Goal: Task Accomplishment & Management: Complete application form

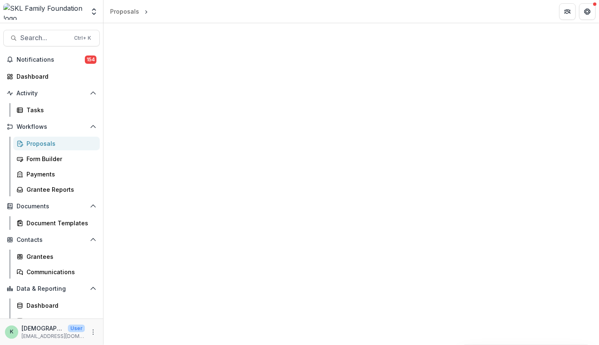
click at [34, 140] on div "Proposals" at bounding box center [60, 143] width 67 height 9
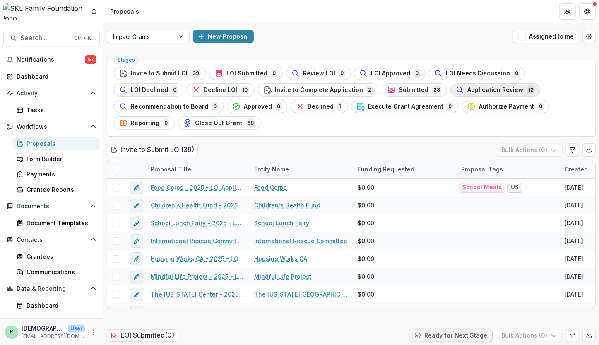
click at [468, 89] on span "Application Review" at bounding box center [496, 90] width 56 height 7
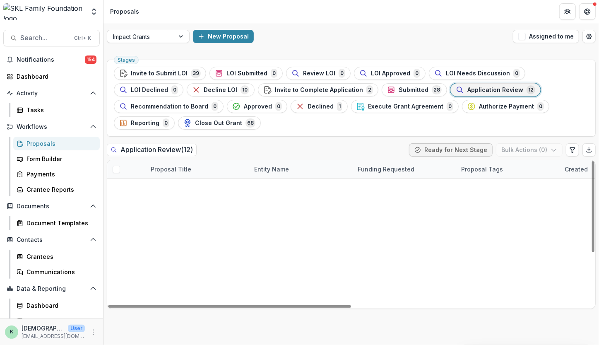
click at [227, 272] on link "Youth Guidance - 2025 - LOI Application" at bounding box center [198, 276] width 94 height 9
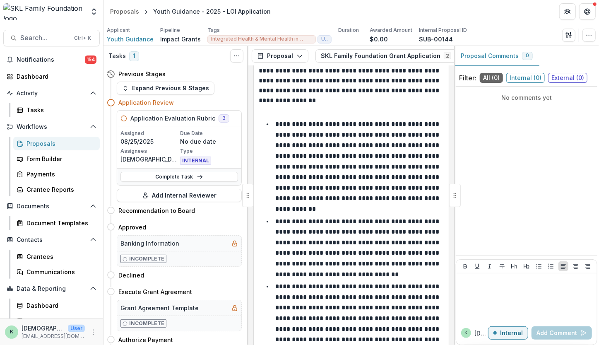
scroll to position [1421, 0]
click at [183, 177] on link "Complete Task" at bounding box center [180, 177] width 118 height 10
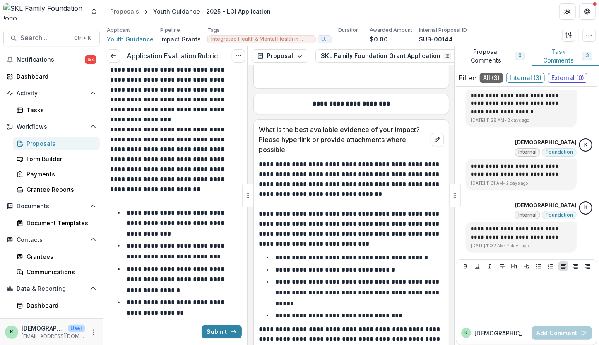
scroll to position [3666, 0]
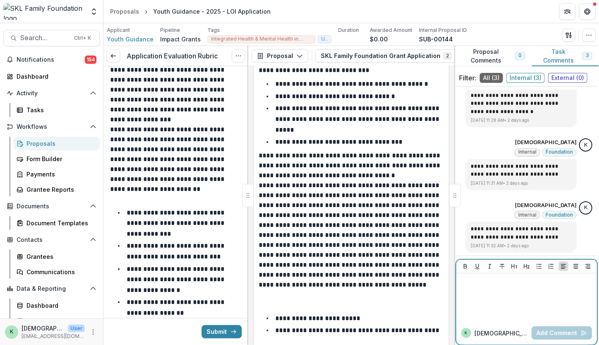
click at [519, 309] on div at bounding box center [527, 297] width 134 height 41
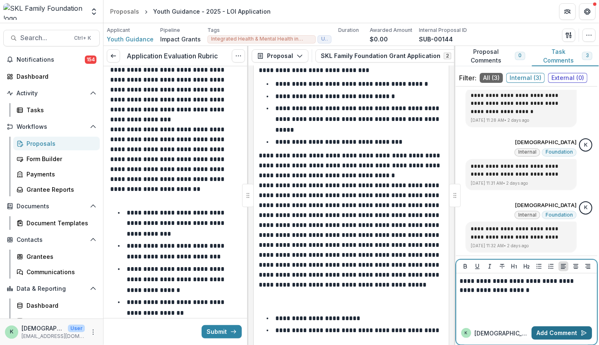
click at [549, 332] on button "Add Comment" at bounding box center [562, 332] width 60 height 13
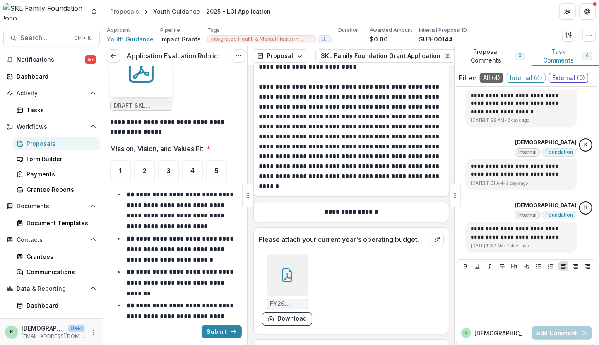
scroll to position [528, 0]
click at [217, 169] on div "5" at bounding box center [216, 170] width 21 height 21
click at [197, 164] on div "4" at bounding box center [192, 170] width 21 height 21
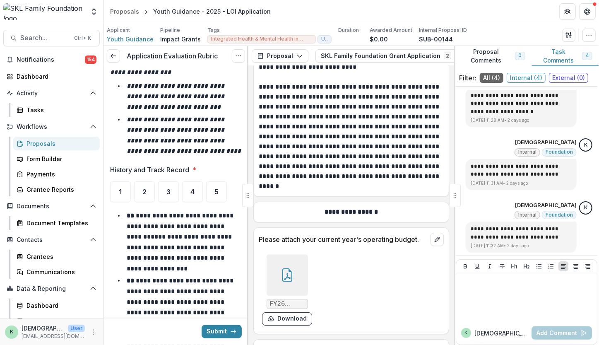
scroll to position [839, 0]
click at [209, 190] on div "5" at bounding box center [216, 191] width 21 height 21
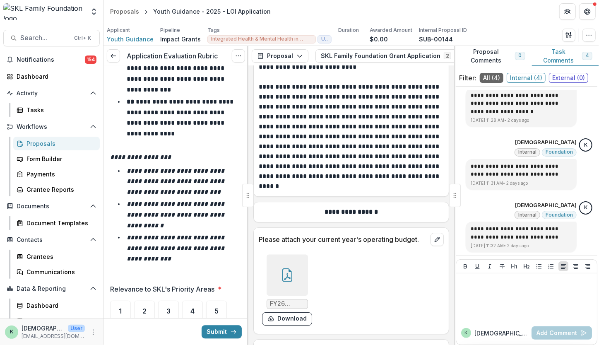
scroll to position [1280, 0]
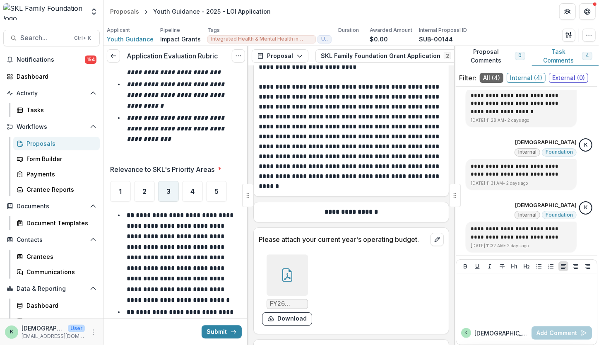
click at [164, 196] on div "3" at bounding box center [168, 191] width 21 height 21
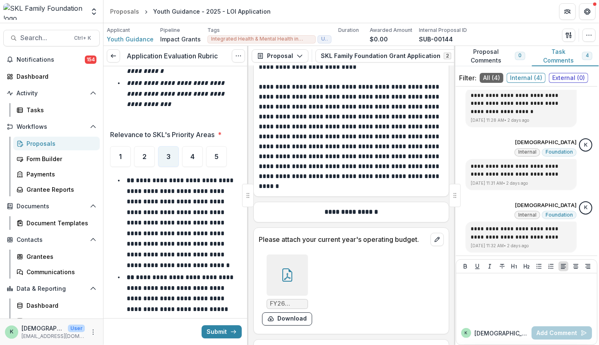
scroll to position [1308, 0]
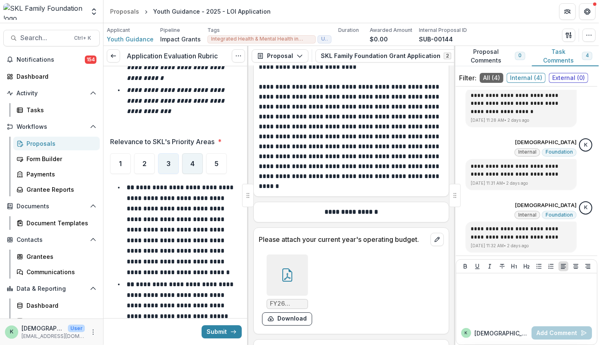
click at [194, 159] on div "4" at bounding box center [192, 163] width 21 height 21
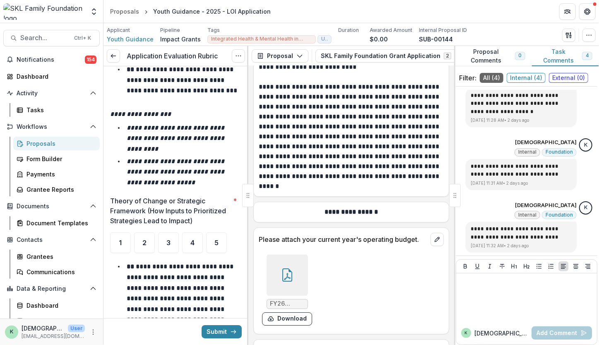
scroll to position [1671, 0]
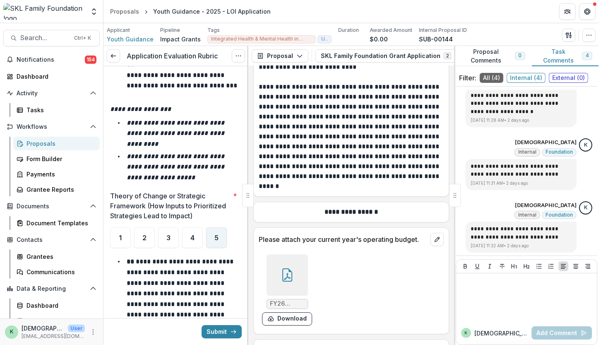
click at [209, 241] on div "5" at bounding box center [216, 237] width 21 height 21
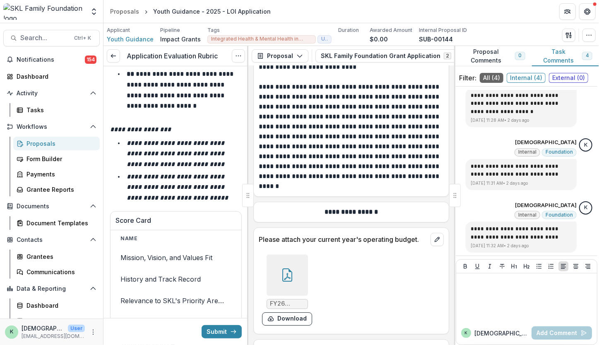
scroll to position [2280, 0]
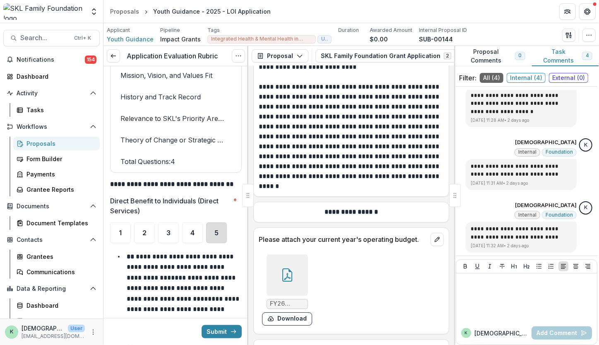
click at [211, 234] on div "5" at bounding box center [216, 232] width 21 height 21
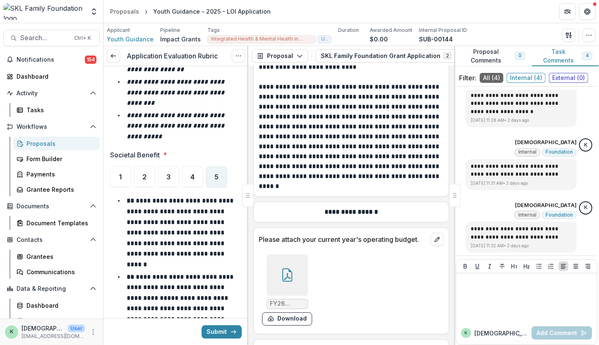
click at [215, 174] on span "5" at bounding box center [217, 177] width 4 height 7
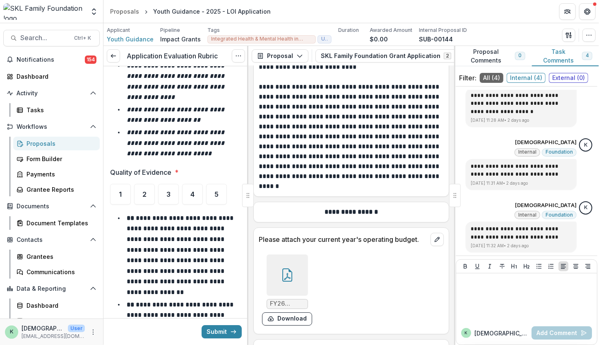
scroll to position [3276, 0]
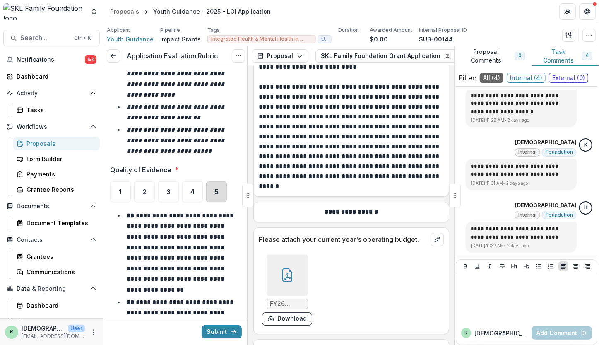
click at [214, 181] on div "5" at bounding box center [216, 191] width 21 height 21
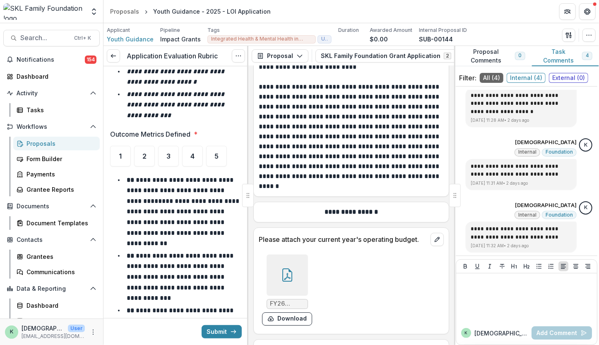
scroll to position [3795, 0]
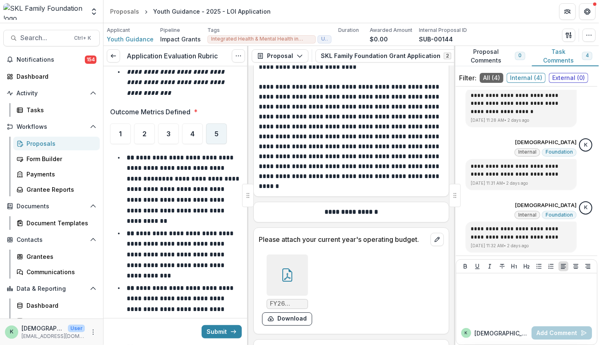
click at [212, 123] on div "5" at bounding box center [216, 133] width 21 height 21
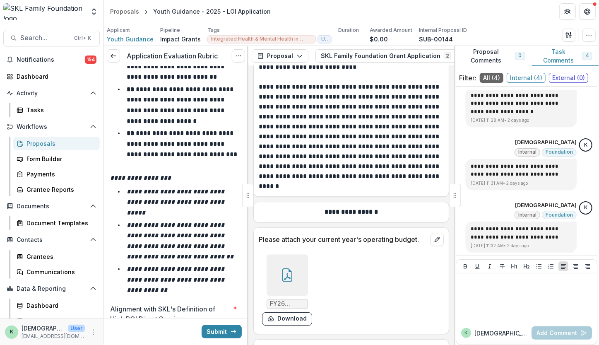
scroll to position [4145, 0]
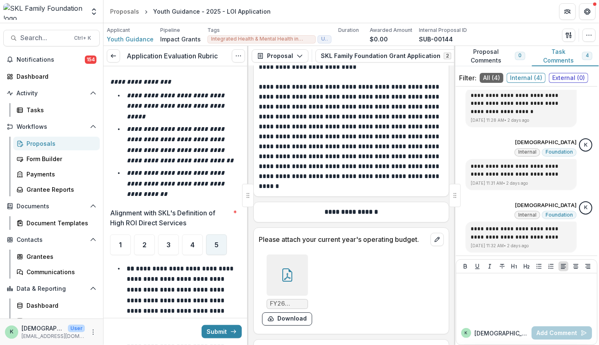
click at [215, 241] on span "5" at bounding box center [217, 244] width 4 height 7
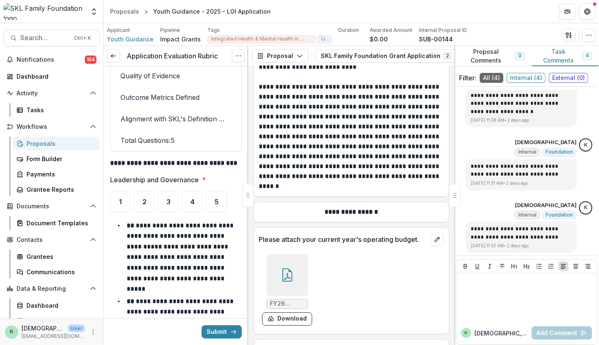
scroll to position [4823, 0]
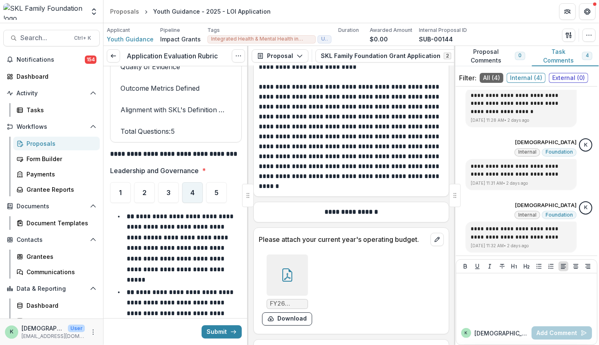
click at [194, 189] on span "4" at bounding box center [193, 192] width 4 height 7
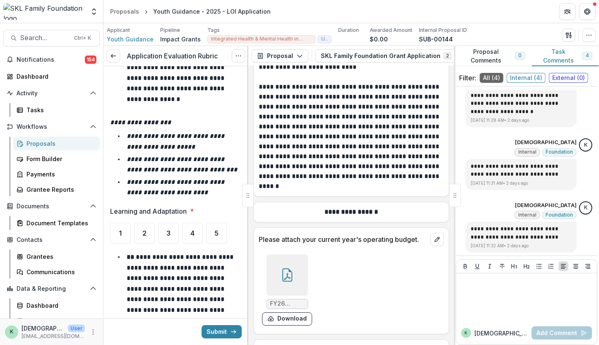
scroll to position [5202, 0]
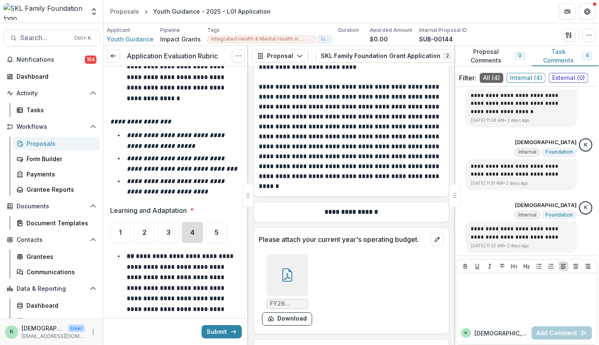
click at [189, 222] on div "4" at bounding box center [192, 232] width 21 height 21
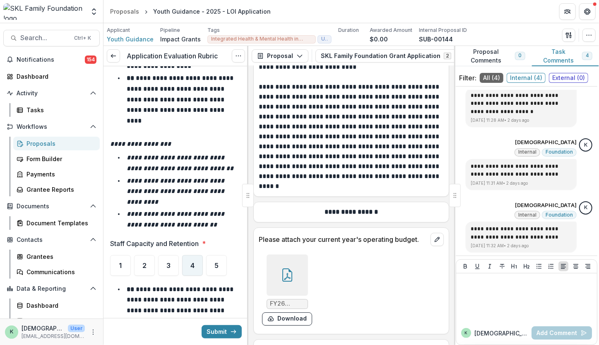
click at [197, 255] on div "4" at bounding box center [192, 265] width 21 height 21
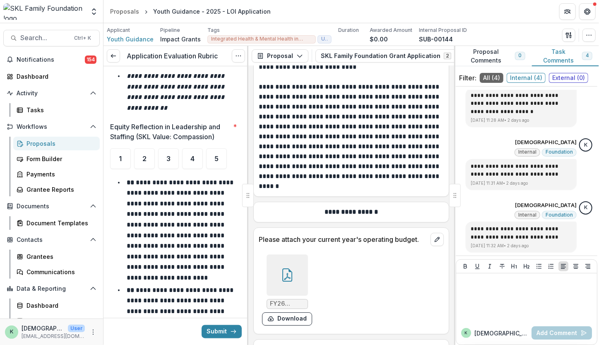
scroll to position [6167, 0]
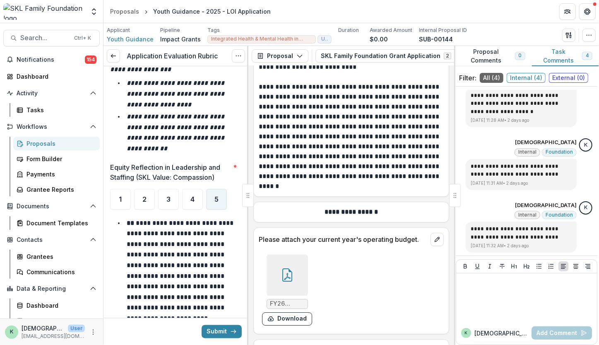
click at [223, 189] on div "5" at bounding box center [216, 199] width 21 height 21
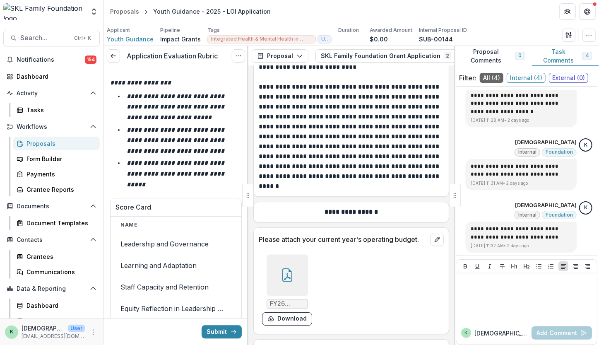
scroll to position [6807, 0]
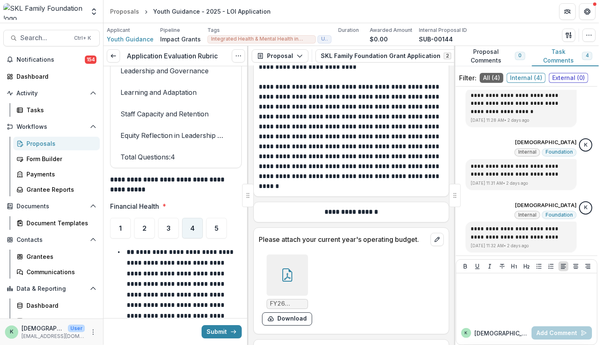
click at [195, 218] on div "4" at bounding box center [192, 228] width 21 height 21
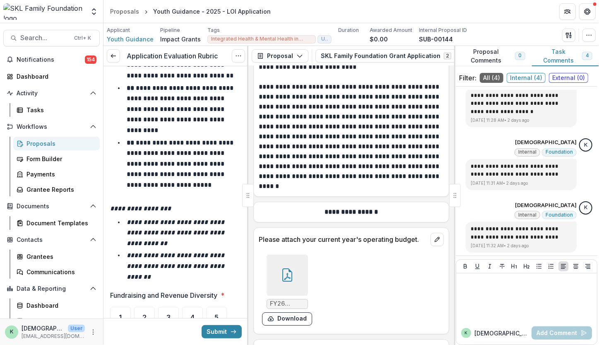
scroll to position [7193, 0]
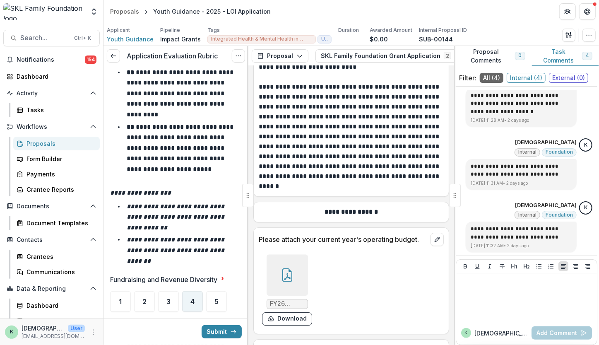
click at [189, 291] on div "4" at bounding box center [192, 301] width 21 height 21
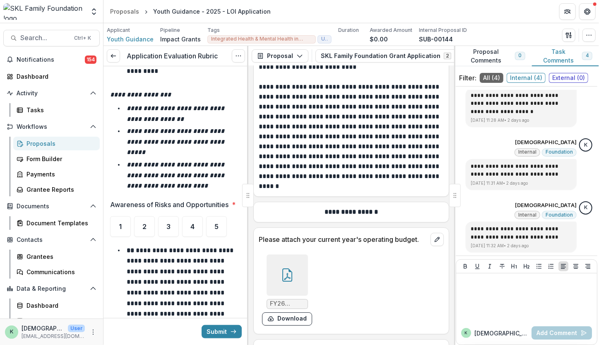
scroll to position [7709, 0]
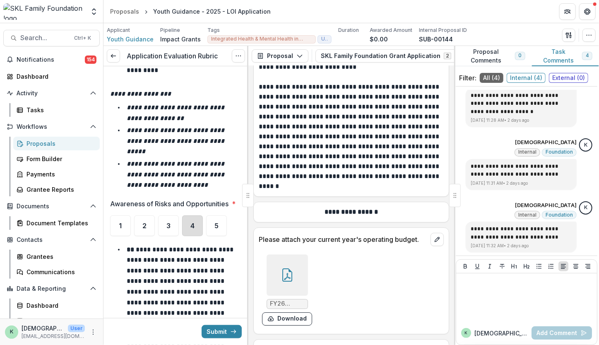
click at [195, 215] on div "4" at bounding box center [192, 225] width 21 height 21
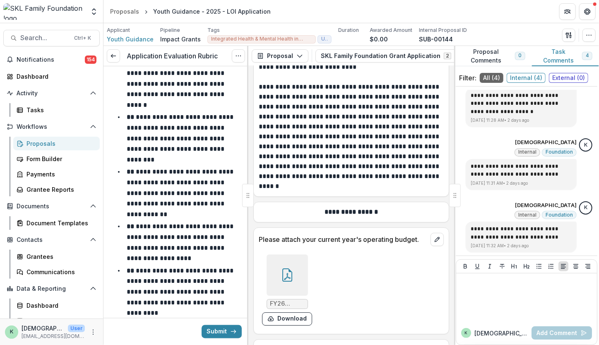
scroll to position [8213, 0]
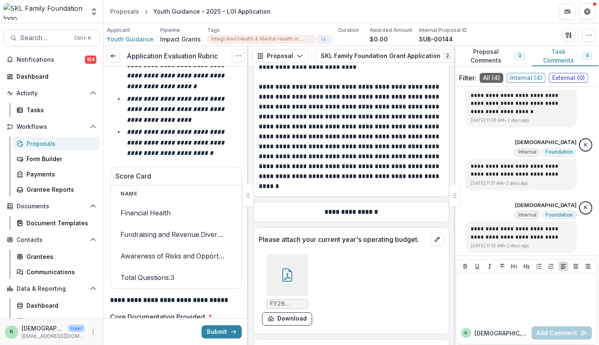
click at [217, 328] on div "5" at bounding box center [216, 338] width 21 height 21
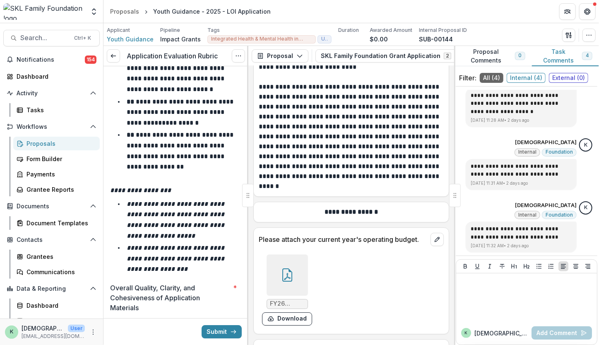
scroll to position [8693, 0]
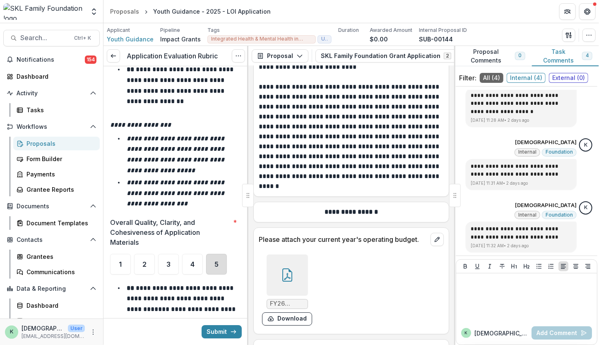
click at [216, 254] on div "5" at bounding box center [216, 264] width 21 height 21
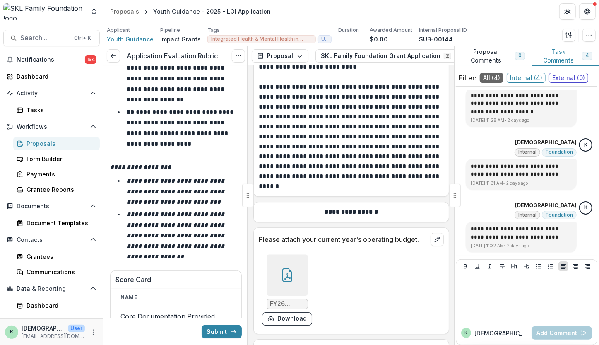
scroll to position [9096, 0]
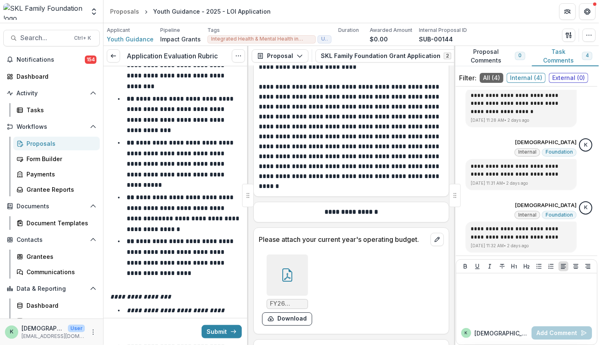
scroll to position [9641, 0]
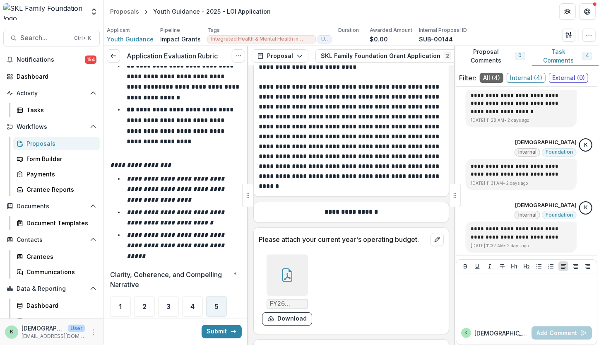
click at [214, 296] on div "5" at bounding box center [216, 306] width 21 height 21
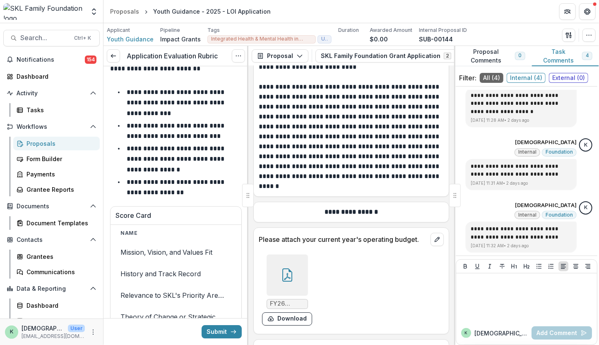
scroll to position [10564, 0]
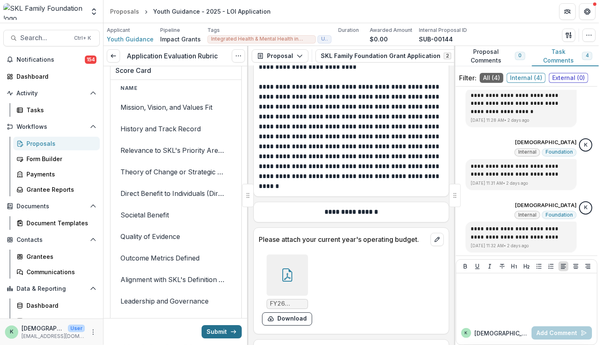
click at [216, 328] on button "Submit" at bounding box center [222, 331] width 40 height 13
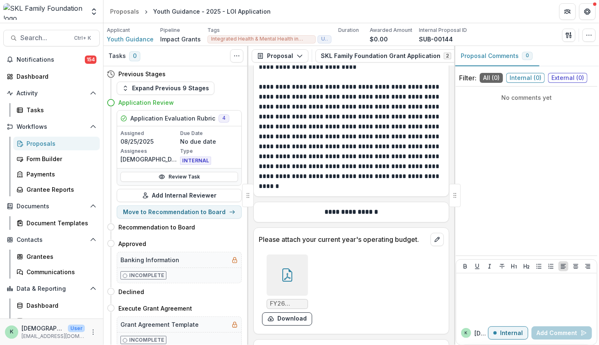
click at [32, 148] on link "Proposals" at bounding box center [56, 144] width 87 height 14
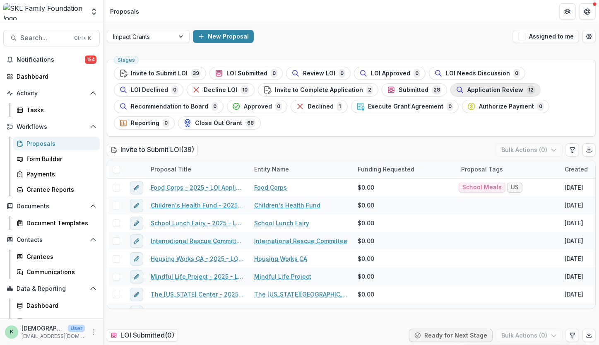
click at [468, 92] on span "Application Review" at bounding box center [496, 90] width 56 height 7
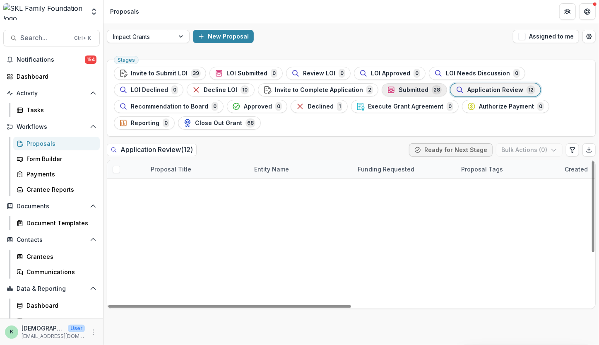
click at [387, 92] on div "Submitted 28" at bounding box center [414, 89] width 55 height 9
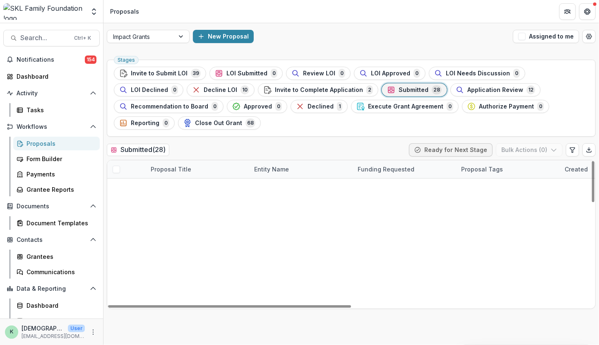
click at [214, 183] on link "Constellation Fund/ Growth Fund - 2025 - LOI Application" at bounding box center [203, 187] width 82 height 9
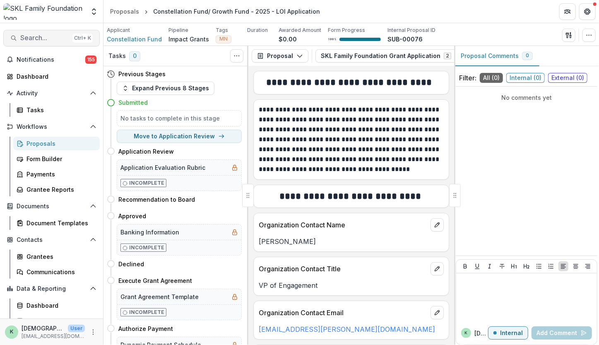
click at [46, 36] on span "Search..." at bounding box center [44, 38] width 49 height 8
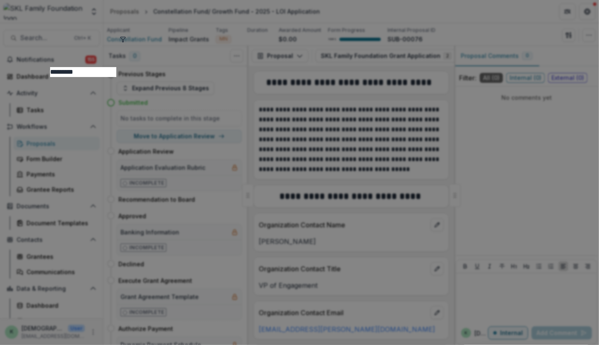
type input "*********"
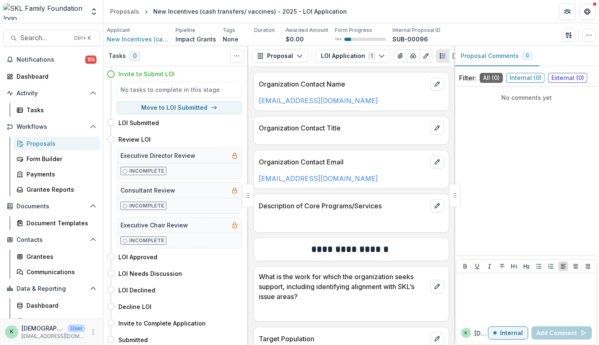
scroll to position [40, 0]
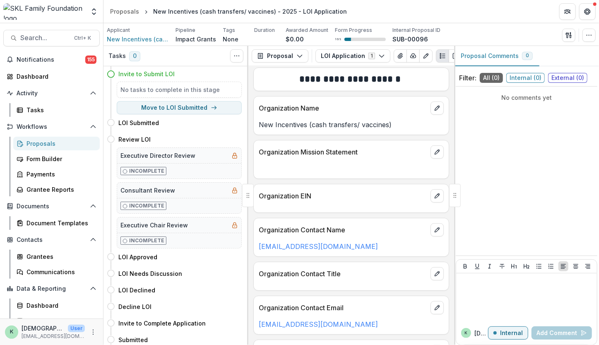
click at [51, 144] on div "Proposals" at bounding box center [60, 143] width 67 height 9
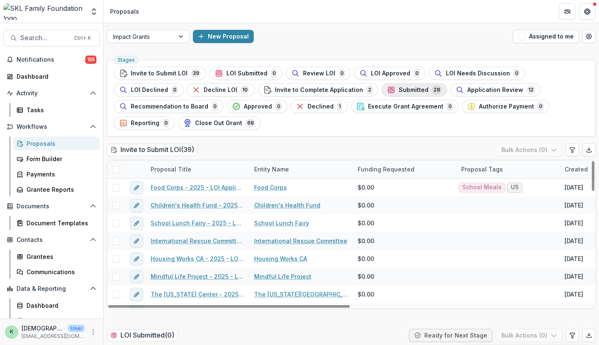
click at [399, 89] on span "Submitted" at bounding box center [414, 90] width 30 height 7
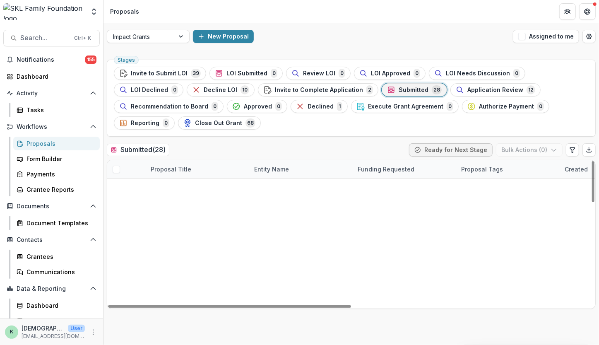
click at [188, 183] on link "Constellation Fund/ Growth Fund - 2025 - LOI Application" at bounding box center [203, 187] width 82 height 9
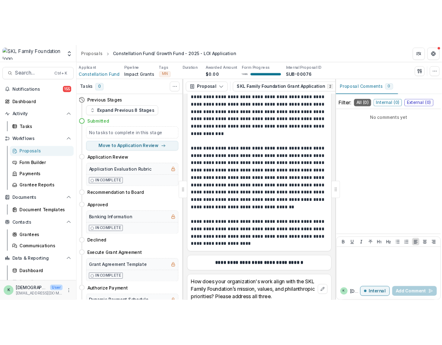
scroll to position [1635, 0]
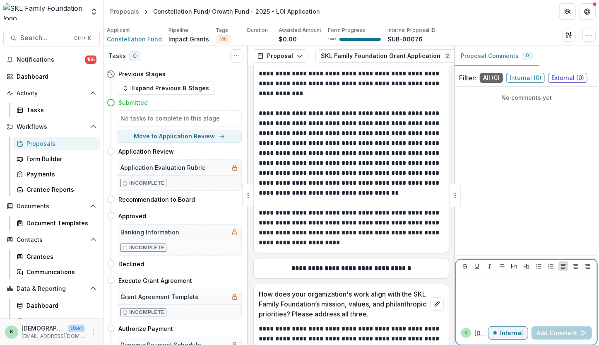
click at [492, 306] on div at bounding box center [527, 297] width 134 height 41
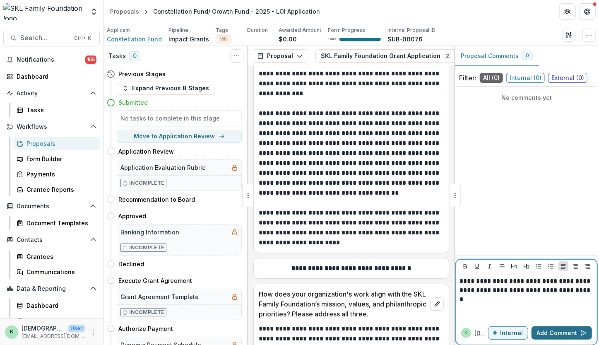
click at [553, 335] on button "Add Comment" at bounding box center [562, 332] width 60 height 13
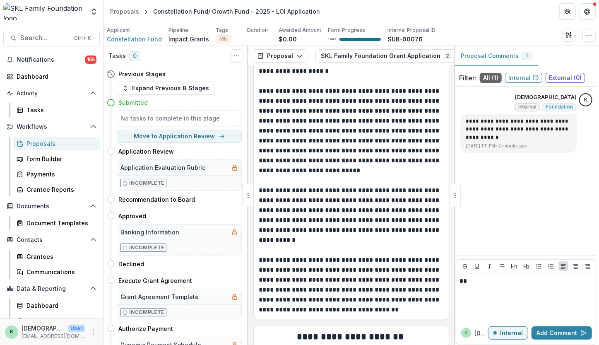
scroll to position [2152, 0]
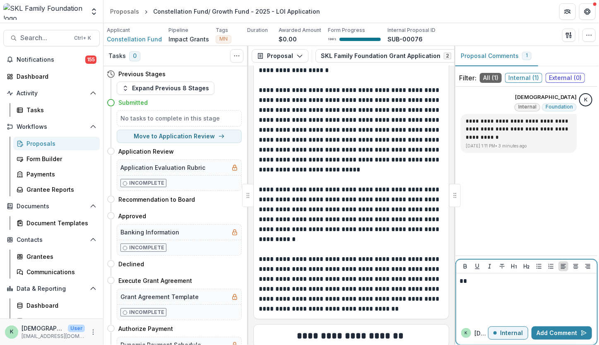
drag, startPoint x: 504, startPoint y: 287, endPoint x: 410, endPoint y: 267, distance: 96.7
click at [410, 267] on div "**********" at bounding box center [352, 195] width 496 height 299
click at [566, 335] on button "Add Comment" at bounding box center [562, 332] width 60 height 13
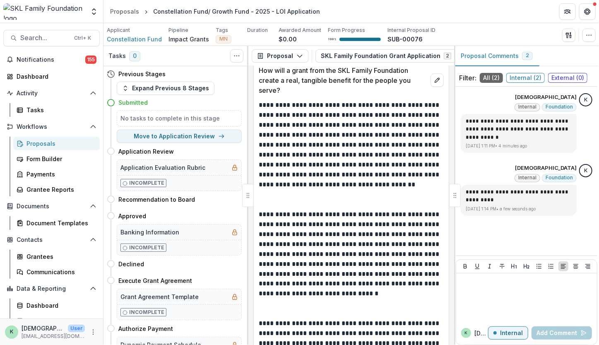
scroll to position [2481, 0]
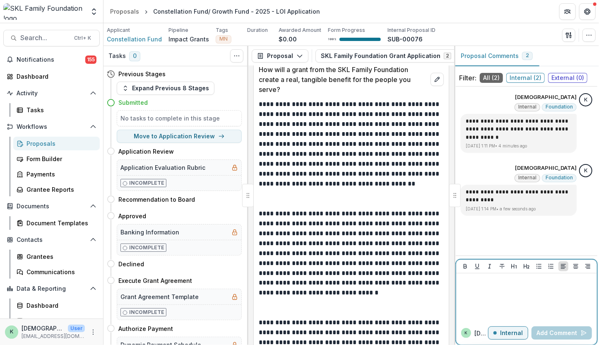
click at [507, 304] on div at bounding box center [527, 297] width 134 height 41
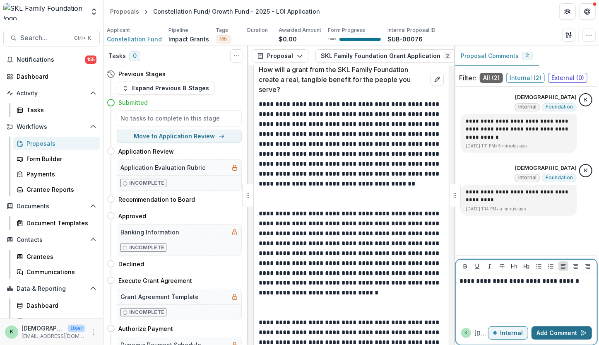
click at [550, 334] on button "Add Comment" at bounding box center [562, 332] width 60 height 13
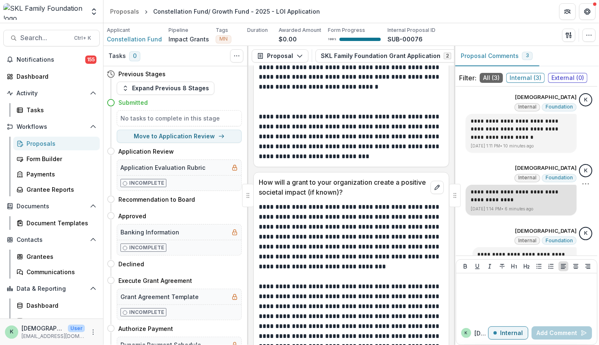
scroll to position [17, 0]
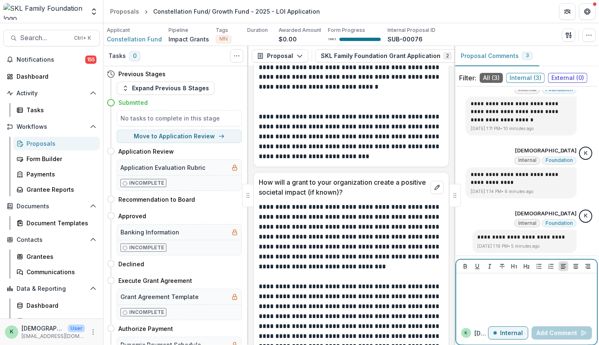
click at [527, 306] on div at bounding box center [527, 297] width 134 height 41
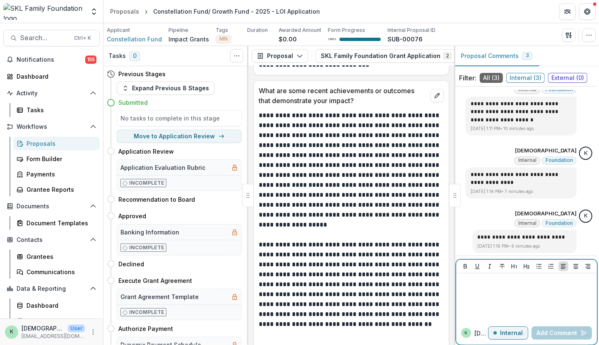
scroll to position [4151, 0]
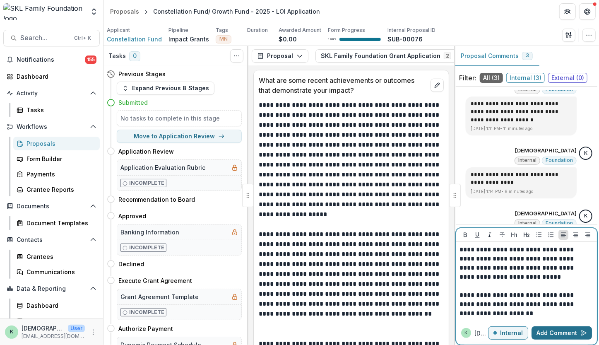
click at [551, 334] on button "Add Comment" at bounding box center [562, 332] width 60 height 13
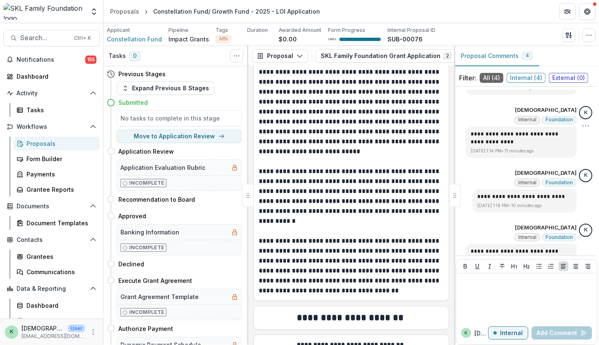
scroll to position [129, 0]
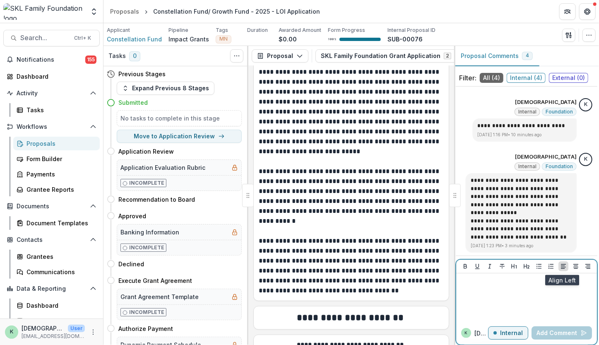
click at [540, 294] on div at bounding box center [527, 297] width 134 height 41
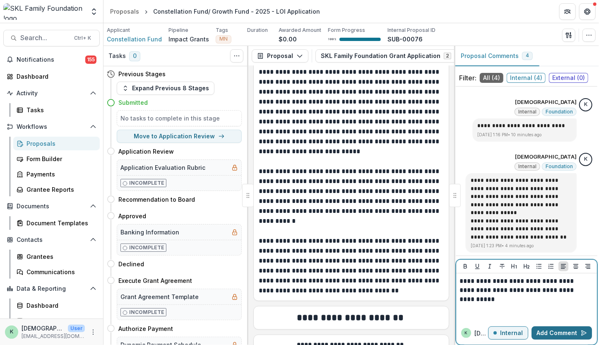
click at [567, 335] on button "Add Comment" at bounding box center [562, 332] width 60 height 13
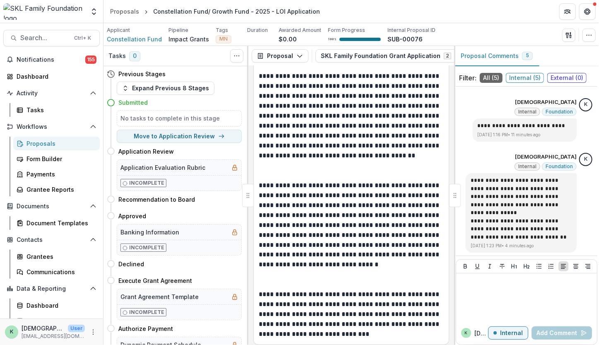
scroll to position [2554, 0]
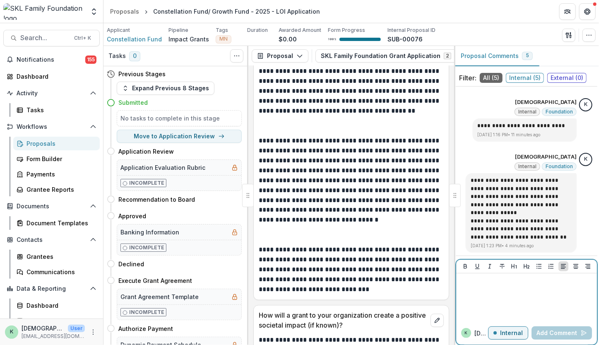
click at [479, 297] on div at bounding box center [527, 297] width 134 height 41
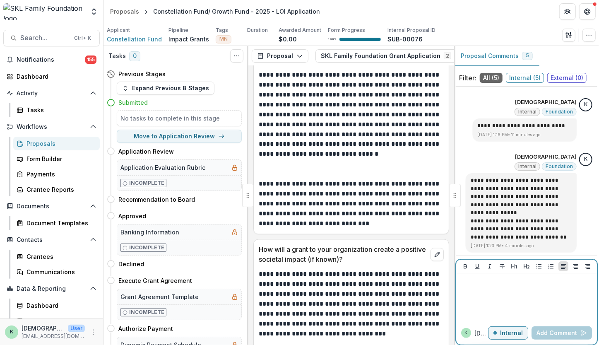
scroll to position [2620, 0]
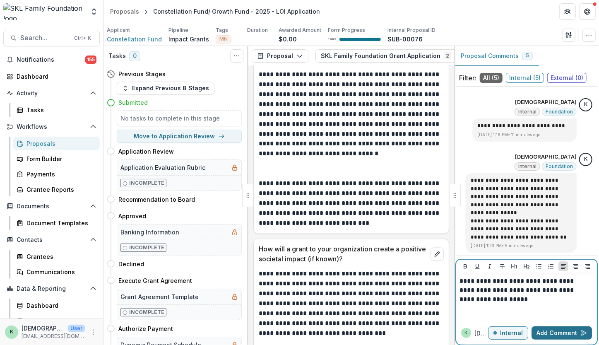
click at [552, 335] on button "Add Comment" at bounding box center [562, 332] width 60 height 13
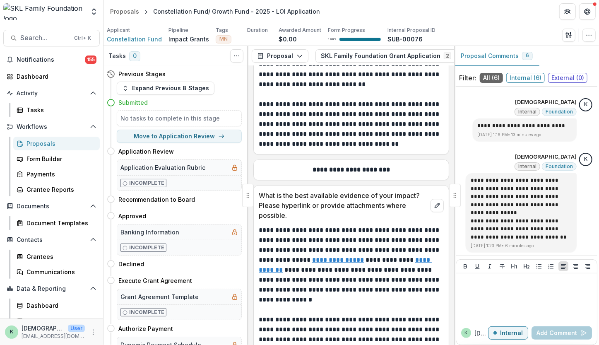
scroll to position [2975, 0]
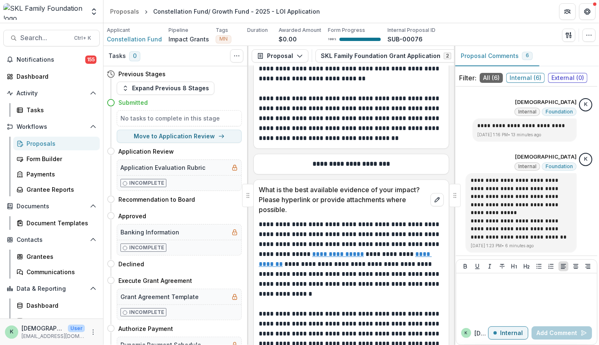
click at [315, 251] on u "**********" at bounding box center [338, 254] width 52 height 6
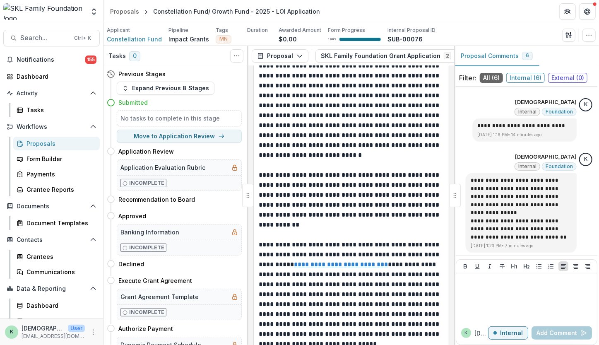
scroll to position [3255, 0]
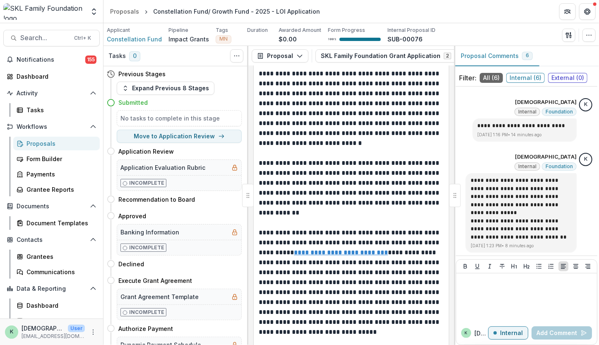
click at [348, 249] on u "**********" at bounding box center [341, 252] width 94 height 6
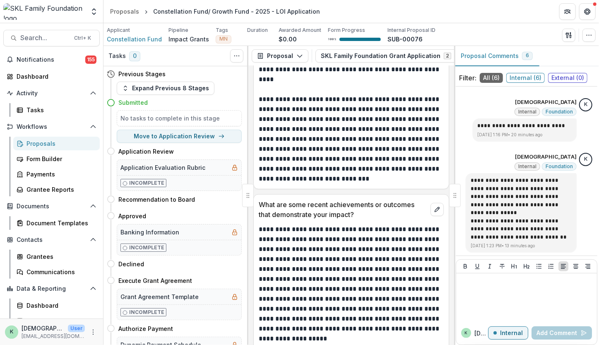
scroll to position [4089, 0]
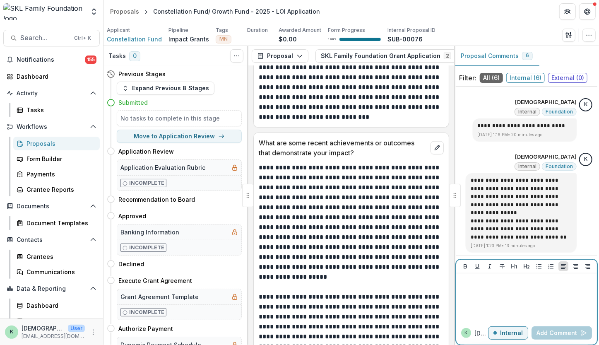
click at [488, 289] on div at bounding box center [527, 297] width 134 height 41
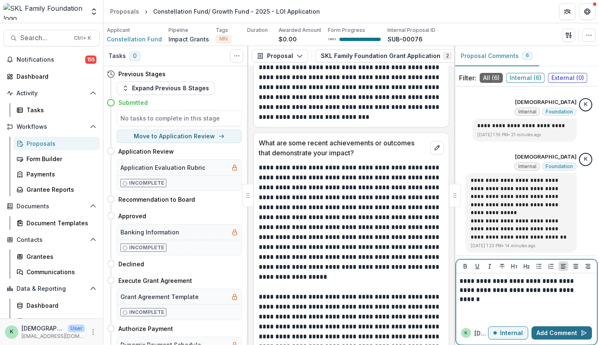
click at [548, 334] on button "Add Comment" at bounding box center [562, 332] width 60 height 13
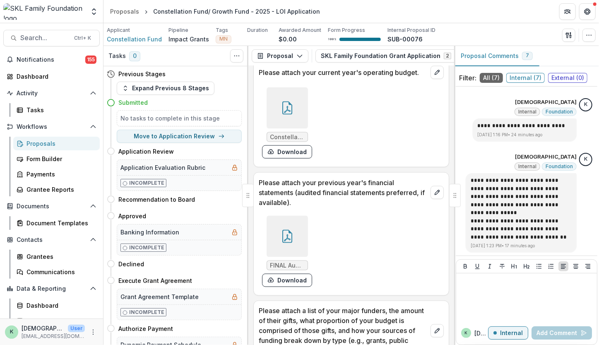
scroll to position [6153, 0]
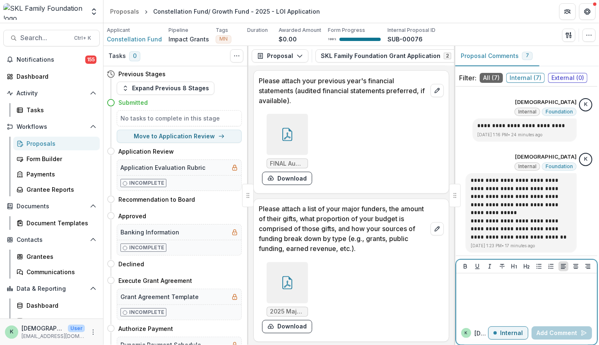
click at [534, 309] on div at bounding box center [527, 297] width 134 height 41
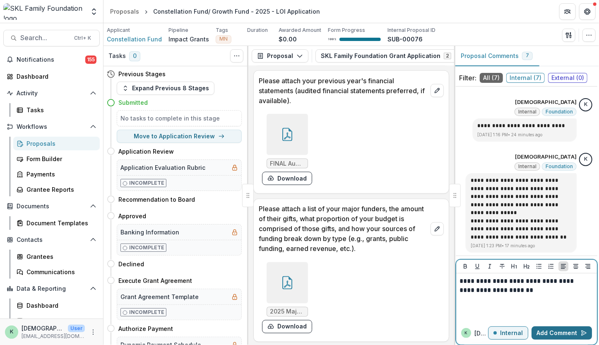
click at [552, 337] on button "Add Comment" at bounding box center [562, 332] width 60 height 13
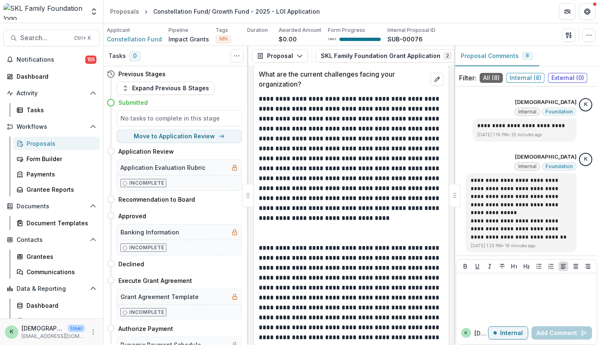
scroll to position [6462, 0]
click at [497, 307] on div at bounding box center [527, 297] width 134 height 41
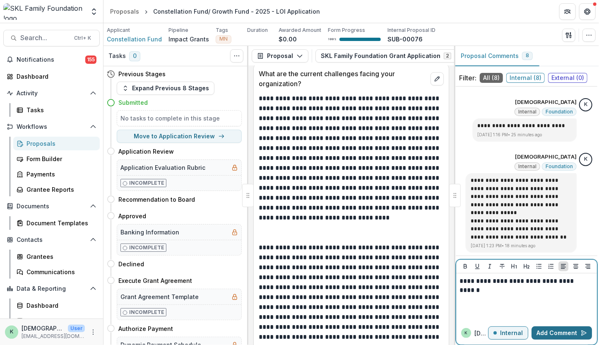
click at [557, 330] on button "Add Comment" at bounding box center [562, 332] width 60 height 13
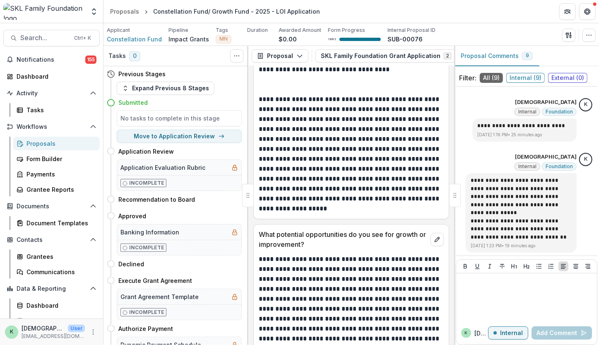
scroll to position [6645, 0]
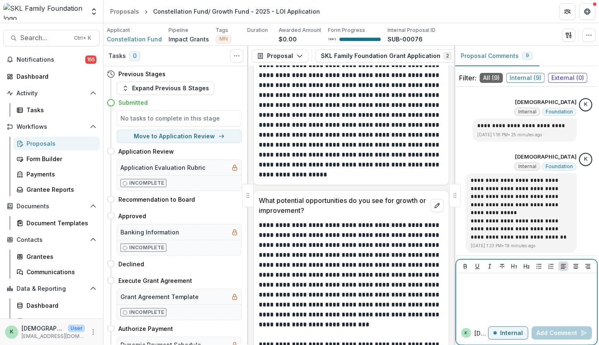
click at [497, 290] on div at bounding box center [527, 297] width 134 height 41
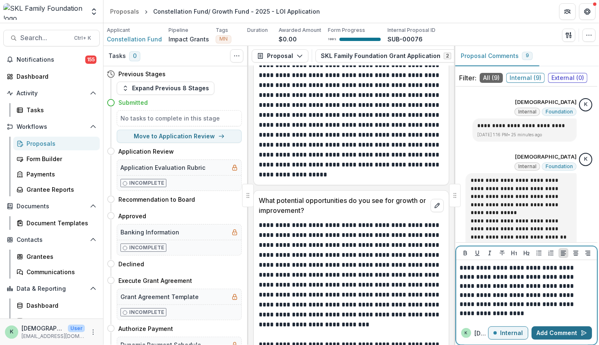
click at [563, 328] on button "Add Comment" at bounding box center [562, 332] width 60 height 13
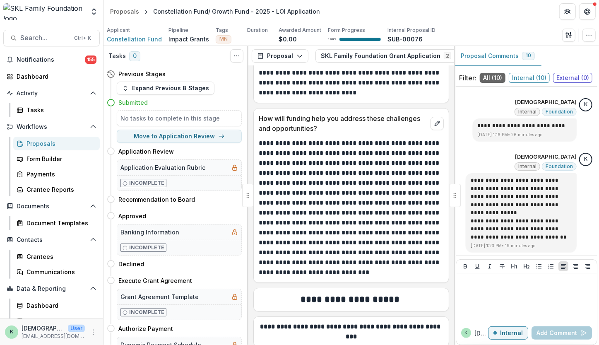
scroll to position [7064, 0]
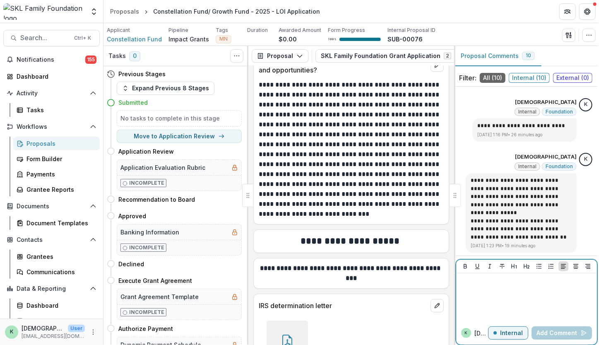
click at [477, 293] on div at bounding box center [527, 297] width 134 height 41
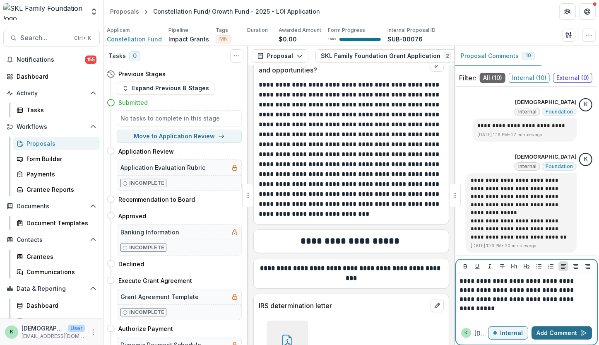
click at [553, 337] on button "Add Comment" at bounding box center [562, 332] width 60 height 13
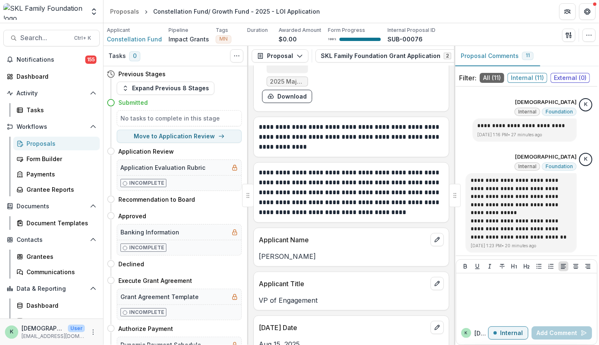
scroll to position [7807, 0]
click at [181, 135] on button "Move to Application Review" at bounding box center [179, 136] width 125 height 13
select select "**********"
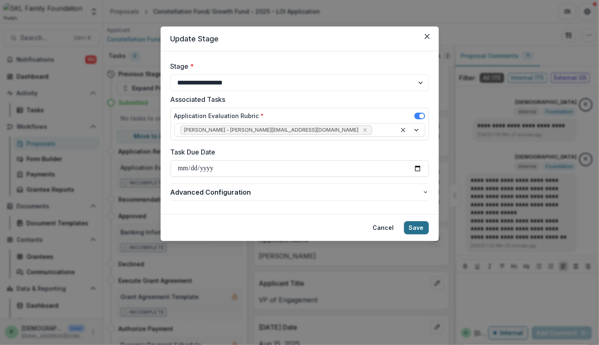
click at [414, 228] on button "Save" at bounding box center [416, 227] width 25 height 13
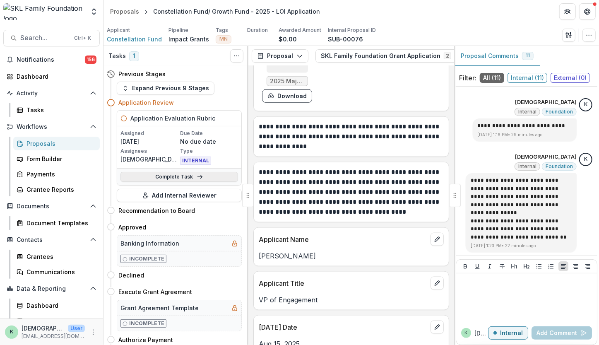
click at [188, 173] on link "Complete Task" at bounding box center [180, 177] width 118 height 10
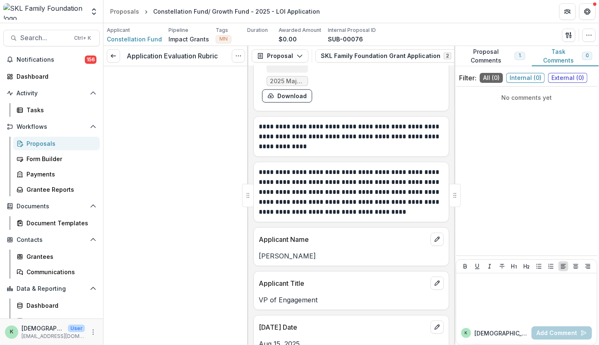
click at [190, 174] on div "Application Evaluation Rubric View task Cancel Task" at bounding box center [176, 195] width 145 height 299
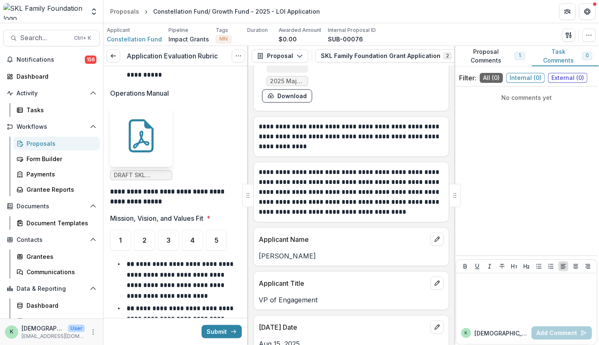
scroll to position [458, 0]
click at [188, 229] on div "4" at bounding box center [192, 239] width 21 height 21
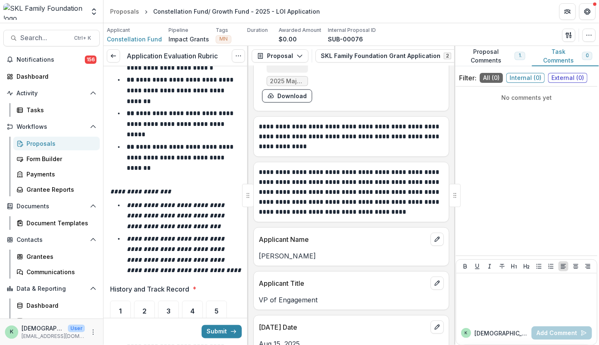
scroll to position [799, 0]
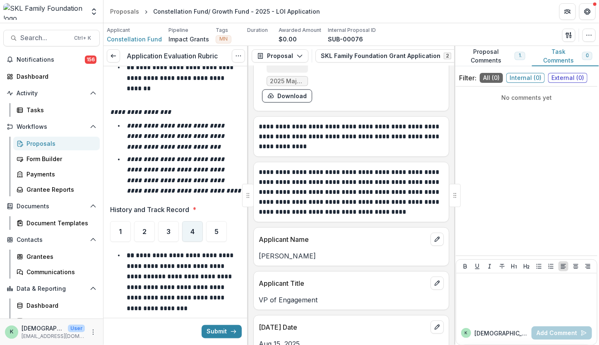
click at [192, 232] on span "4" at bounding box center [193, 231] width 4 height 7
click at [488, 292] on div at bounding box center [527, 297] width 134 height 41
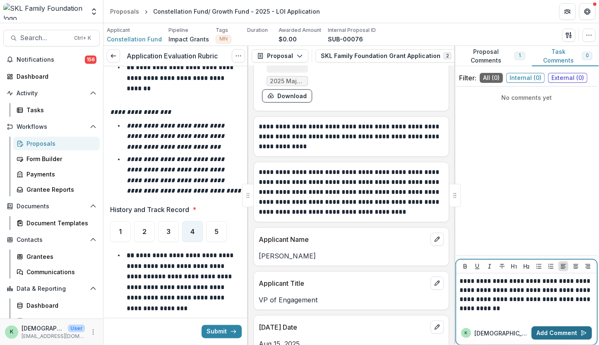
click at [551, 331] on button "Add Comment" at bounding box center [562, 332] width 60 height 13
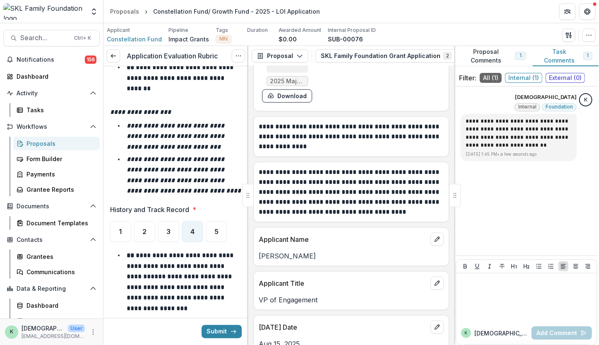
scroll to position [914, 0]
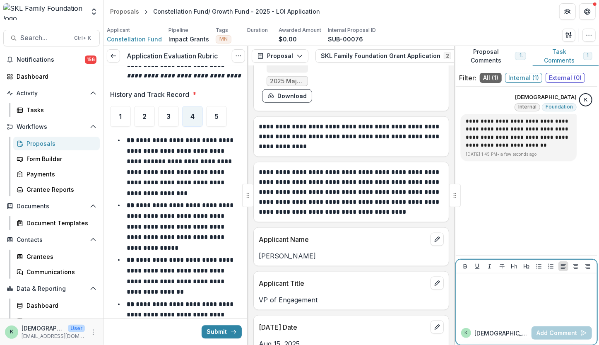
click at [557, 305] on div at bounding box center [527, 297] width 134 height 41
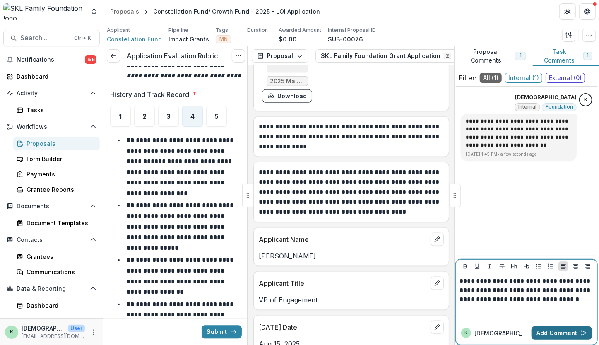
click at [554, 336] on button "Add Comment" at bounding box center [562, 332] width 60 height 13
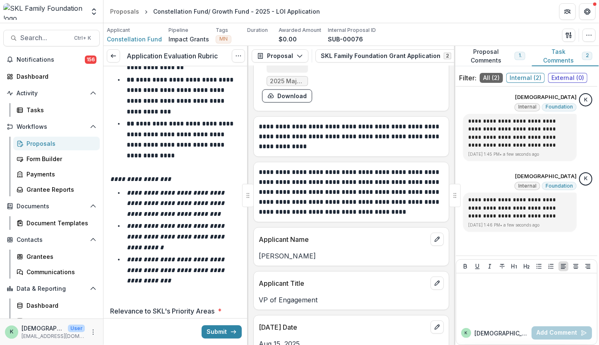
scroll to position [1247, 0]
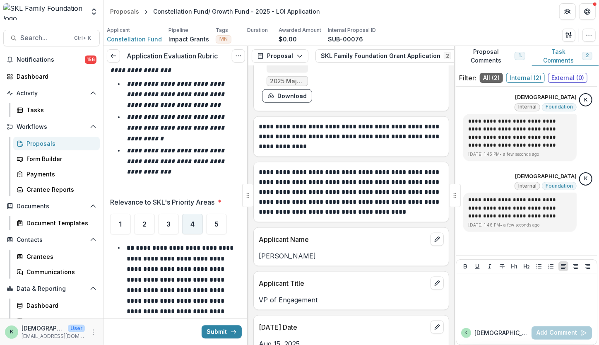
click at [190, 220] on div "4" at bounding box center [192, 224] width 21 height 21
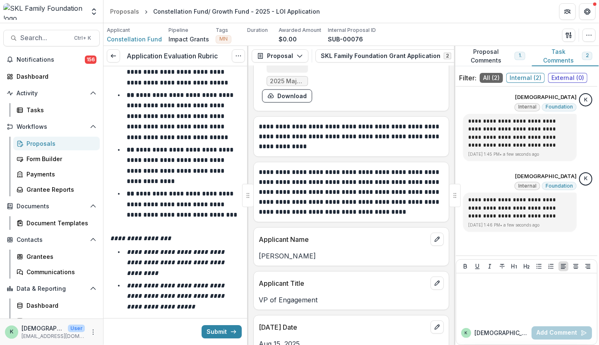
scroll to position [1379, 0]
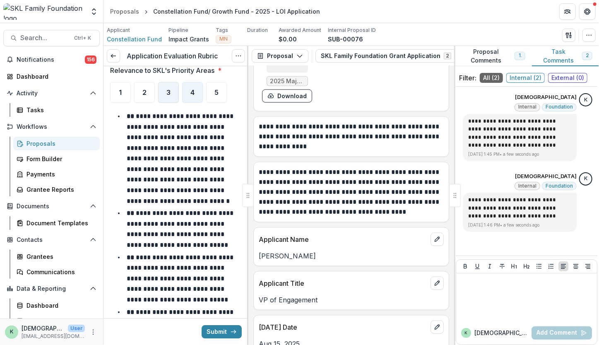
click at [169, 89] on span "3" at bounding box center [168, 92] width 4 height 7
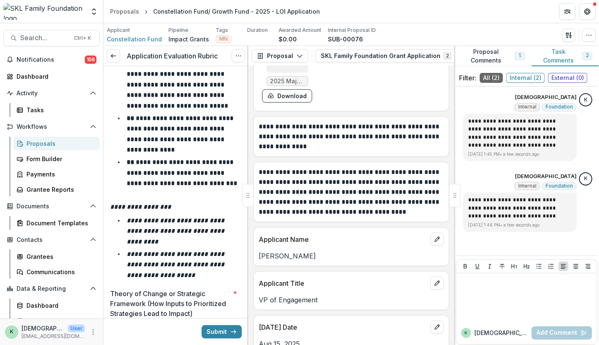
scroll to position [1675, 0]
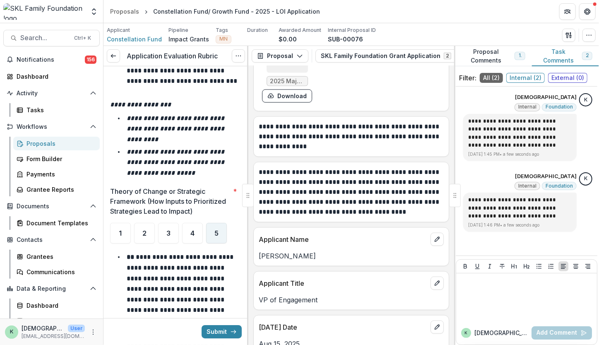
click at [216, 230] on span "5" at bounding box center [217, 233] width 4 height 7
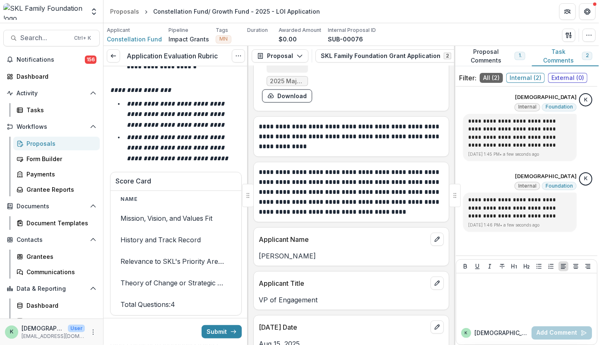
scroll to position [2281, 0]
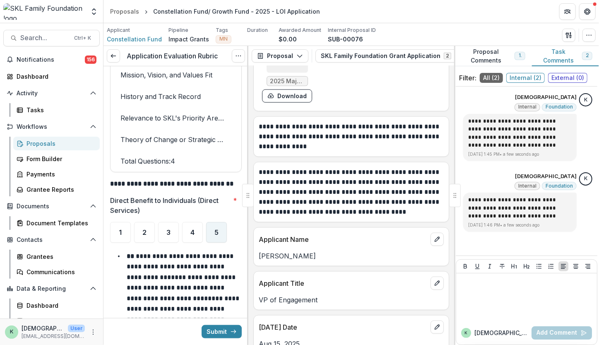
click at [218, 235] on div "5" at bounding box center [216, 232] width 21 height 21
click at [190, 232] on div "4" at bounding box center [192, 232] width 21 height 21
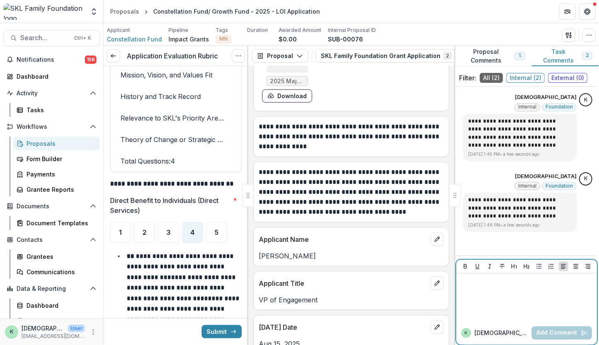
click at [478, 290] on div at bounding box center [527, 297] width 134 height 41
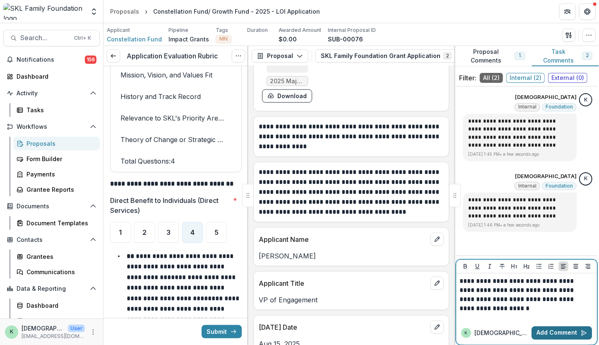
click at [558, 330] on button "Add Comment" at bounding box center [562, 332] width 60 height 13
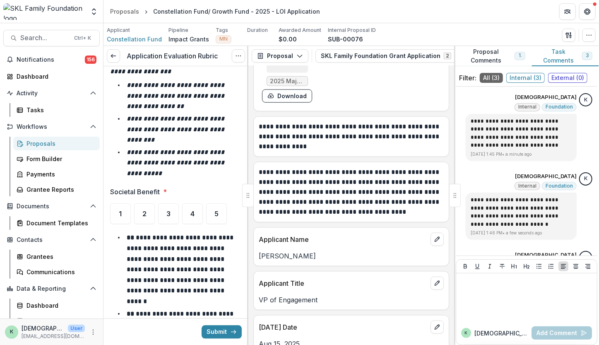
scroll to position [2785, 0]
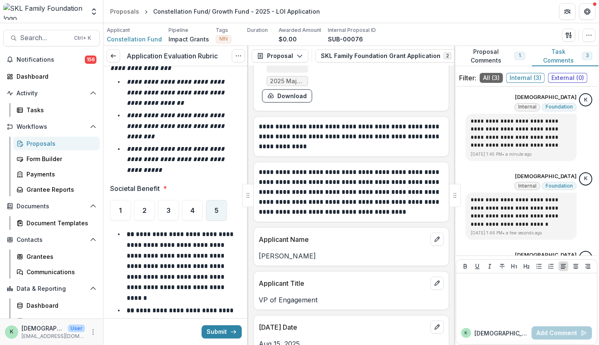
click at [217, 211] on span "5" at bounding box center [217, 210] width 4 height 7
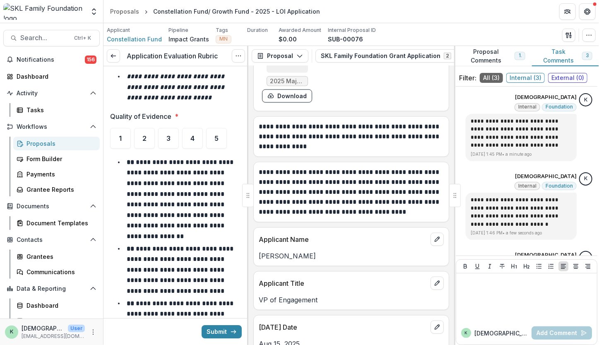
scroll to position [3338, 0]
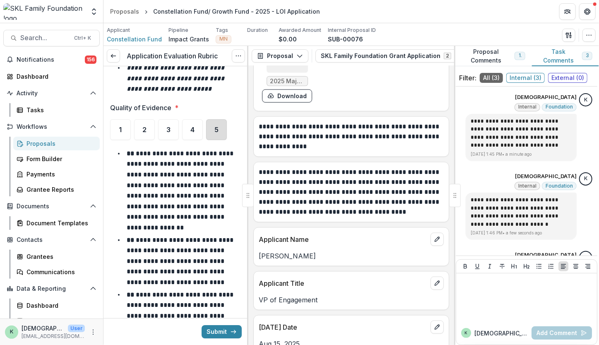
click at [213, 119] on div "5" at bounding box center [216, 129] width 21 height 21
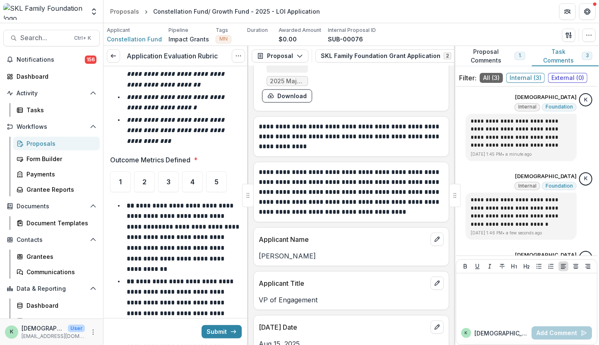
scroll to position [3747, 0]
click at [218, 178] on span "5" at bounding box center [217, 181] width 4 height 7
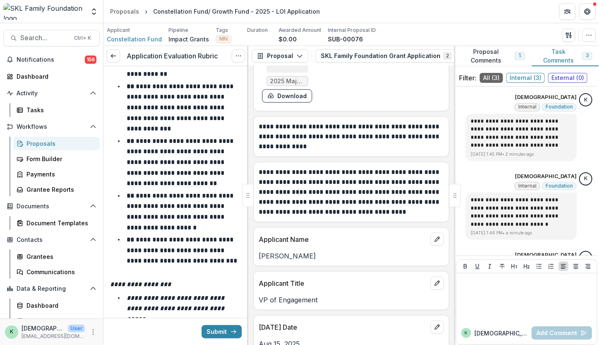
scroll to position [4103, 0]
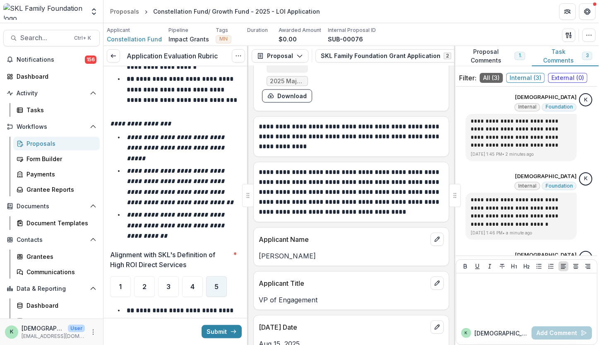
click at [221, 276] on div "5" at bounding box center [216, 286] width 21 height 21
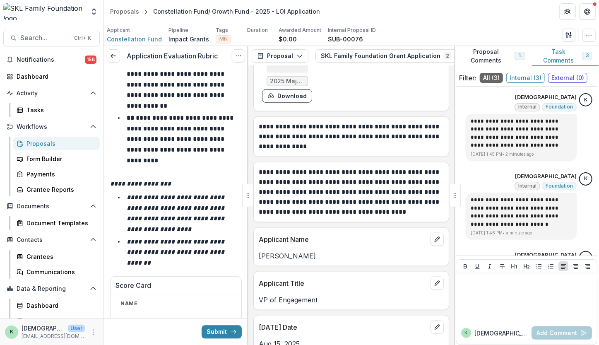
scroll to position [4698, 0]
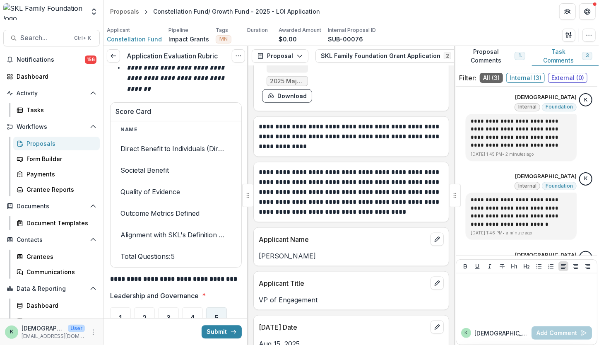
click at [224, 307] on div "5" at bounding box center [216, 317] width 21 height 21
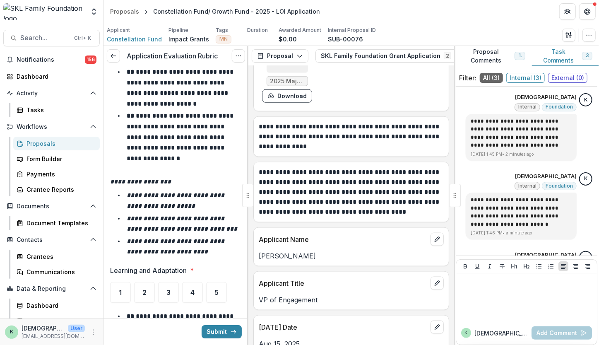
scroll to position [5170, 0]
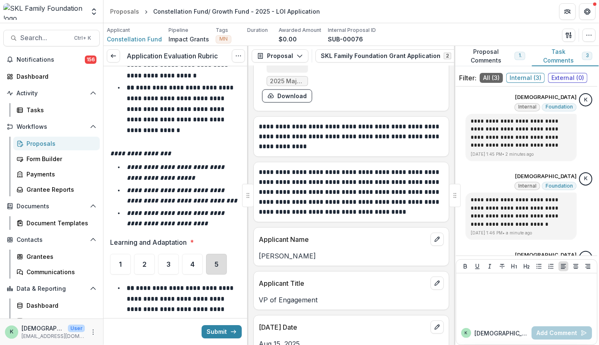
click at [219, 254] on div "5" at bounding box center [216, 264] width 21 height 21
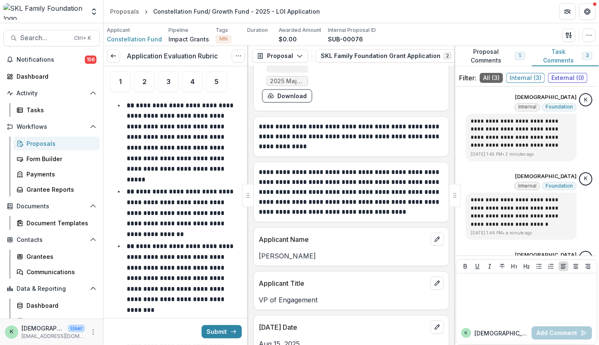
scroll to position [5651, 0]
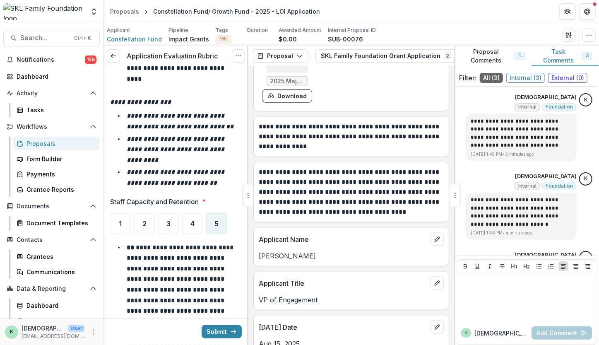
click at [218, 220] on span "5" at bounding box center [217, 223] width 4 height 7
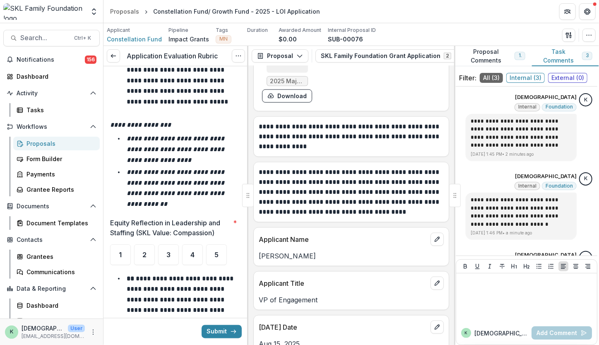
scroll to position [6116, 0]
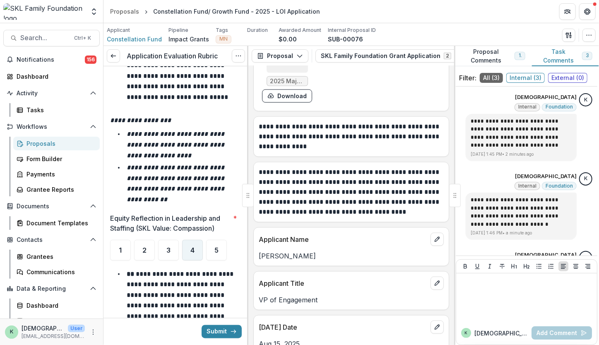
click at [197, 240] on div "4" at bounding box center [192, 250] width 21 height 21
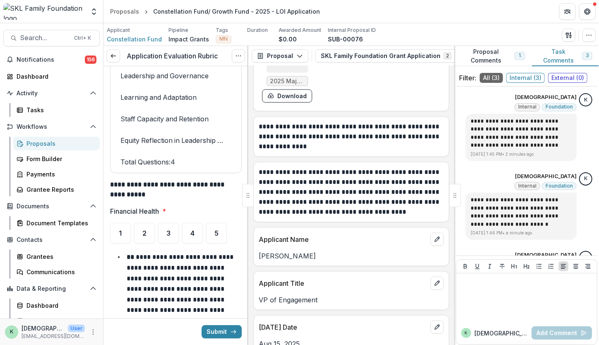
scroll to position [6799, 0]
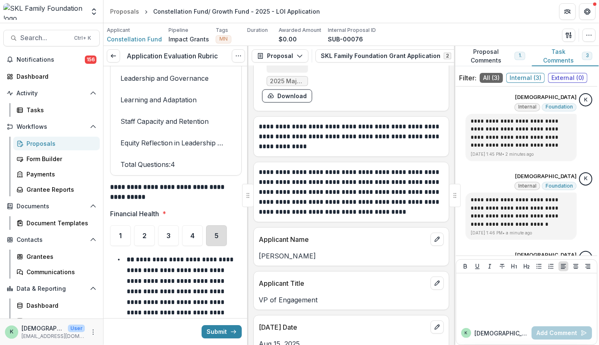
click at [216, 225] on div "5" at bounding box center [216, 235] width 21 height 21
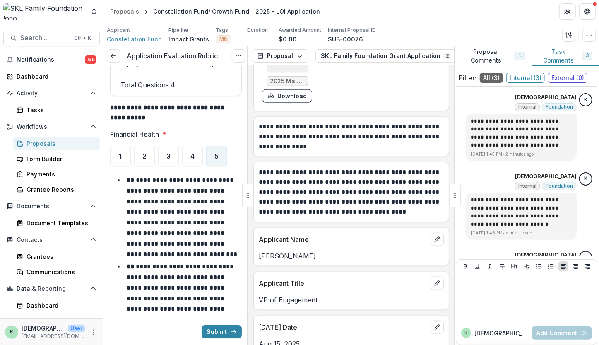
scroll to position [6871, 0]
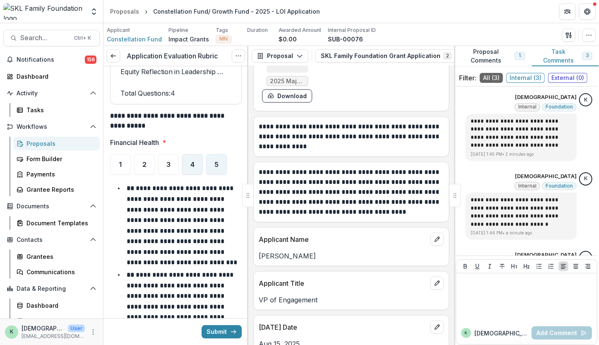
click at [192, 161] on span "4" at bounding box center [193, 164] width 4 height 7
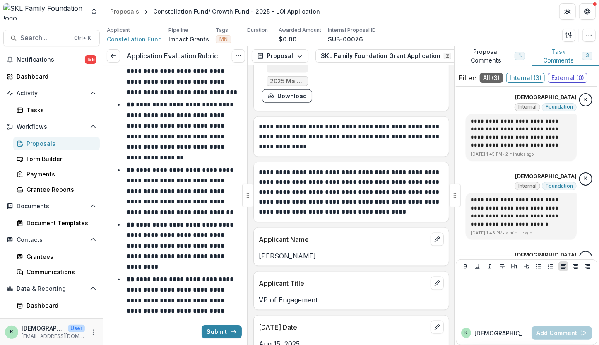
scroll to position [7041, 0]
click at [519, 314] on div at bounding box center [527, 297] width 134 height 41
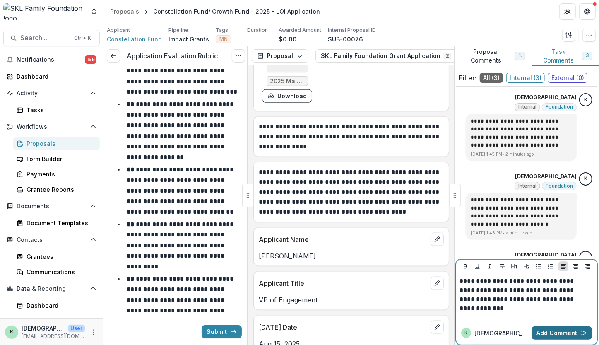
click at [556, 331] on button "Add Comment" at bounding box center [562, 332] width 60 height 13
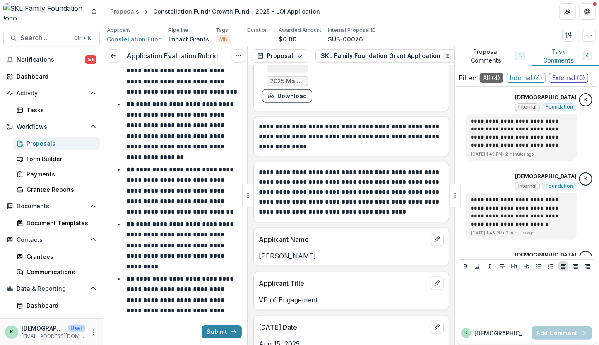
click at [208, 274] on li "**********" at bounding box center [181, 300] width 122 height 53
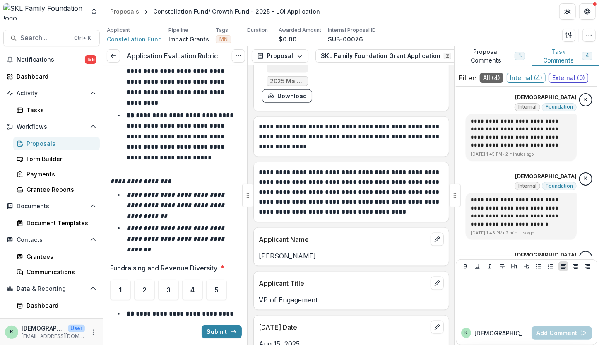
scroll to position [7205, 0]
click at [180, 279] on ul "1 2 3 4 5" at bounding box center [176, 289] width 132 height 21
click at [169, 286] on span "3" at bounding box center [168, 289] width 4 height 7
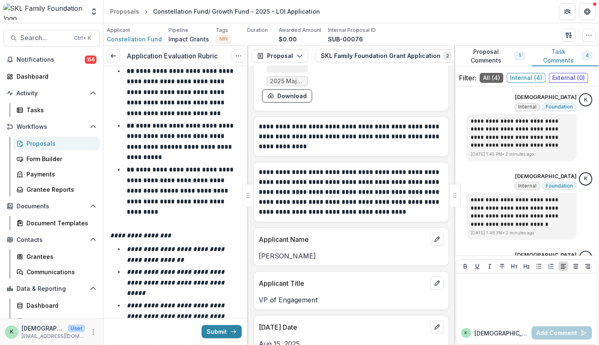
scroll to position [7599, 0]
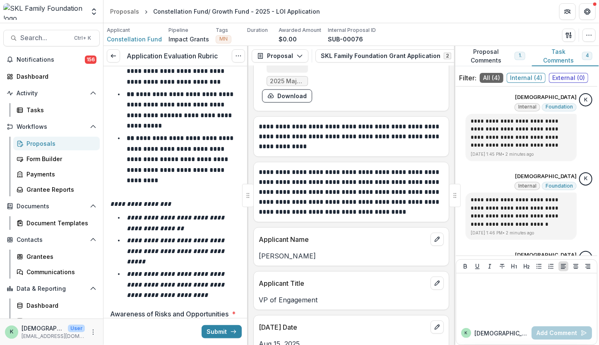
click at [214, 326] on div "5" at bounding box center [216, 336] width 21 height 21
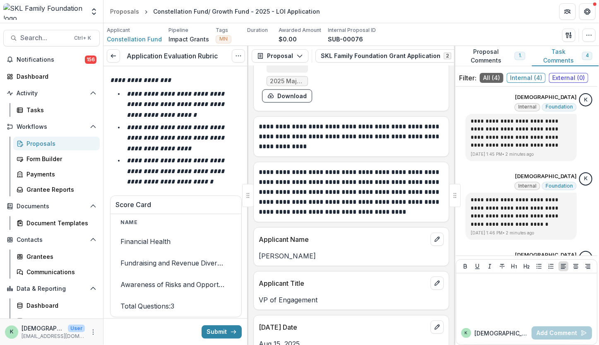
scroll to position [8185, 0]
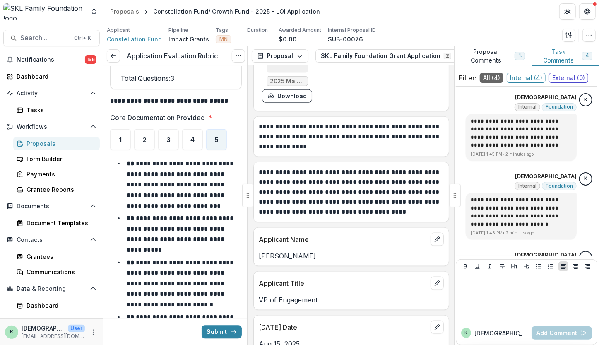
scroll to position [8602, 0]
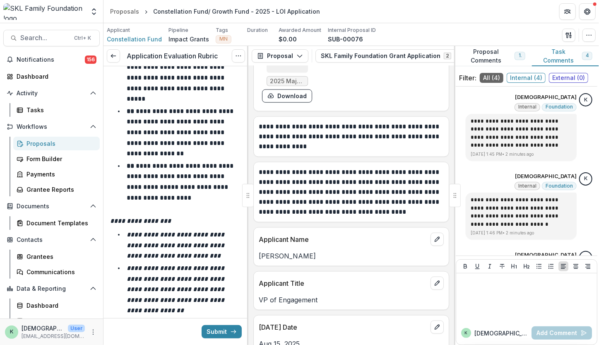
scroll to position [9189, 0]
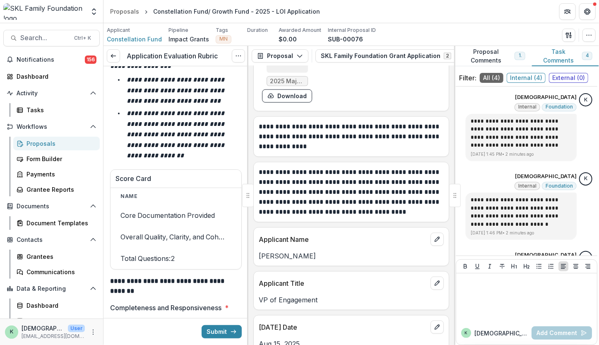
click at [218, 319] on div "5" at bounding box center [216, 329] width 21 height 21
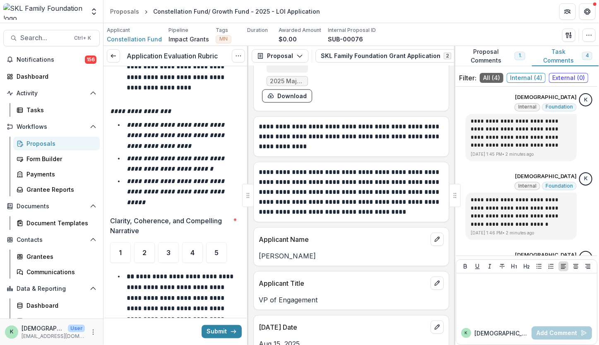
scroll to position [9663, 0]
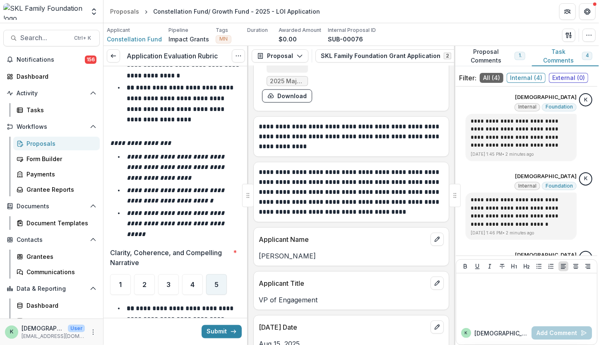
click at [216, 281] on span "5" at bounding box center [217, 284] width 4 height 7
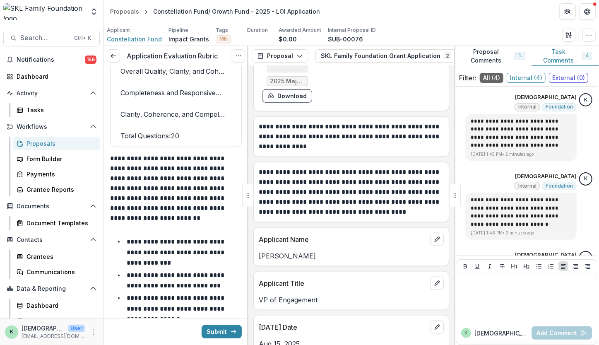
scroll to position [10936, 0]
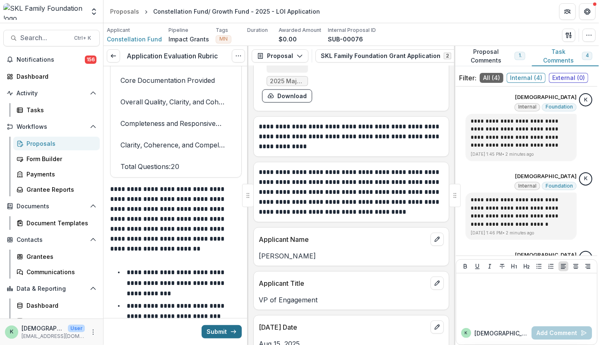
click at [227, 330] on button "Submit" at bounding box center [222, 331] width 40 height 13
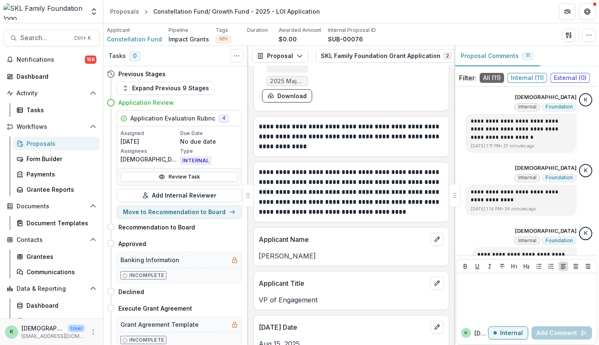
click at [39, 147] on div "Proposals" at bounding box center [60, 143] width 67 height 9
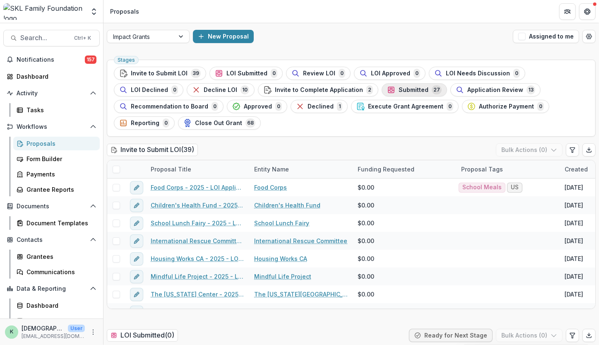
click at [399, 92] on span "Submitted" at bounding box center [414, 90] width 30 height 7
